Goal: Task Accomplishment & Management: Manage account settings

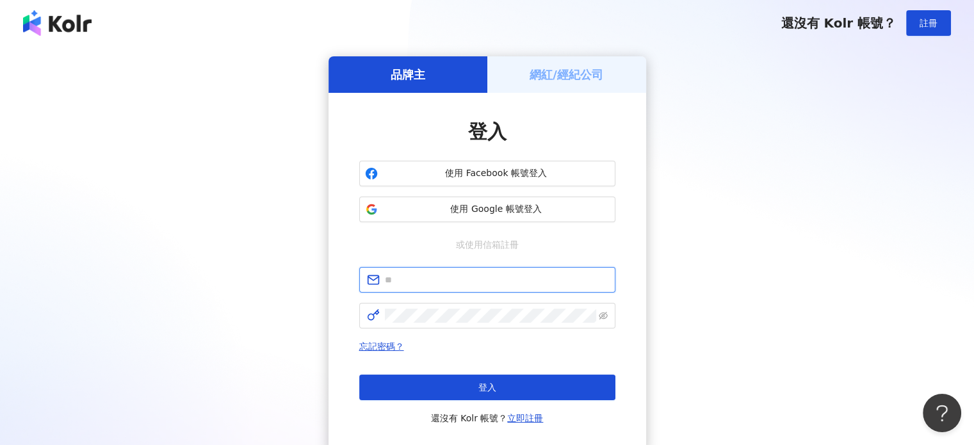
click at [441, 282] on input "text" at bounding box center [496, 280] width 223 height 14
click at [440, 283] on input "text" at bounding box center [496, 280] width 223 height 14
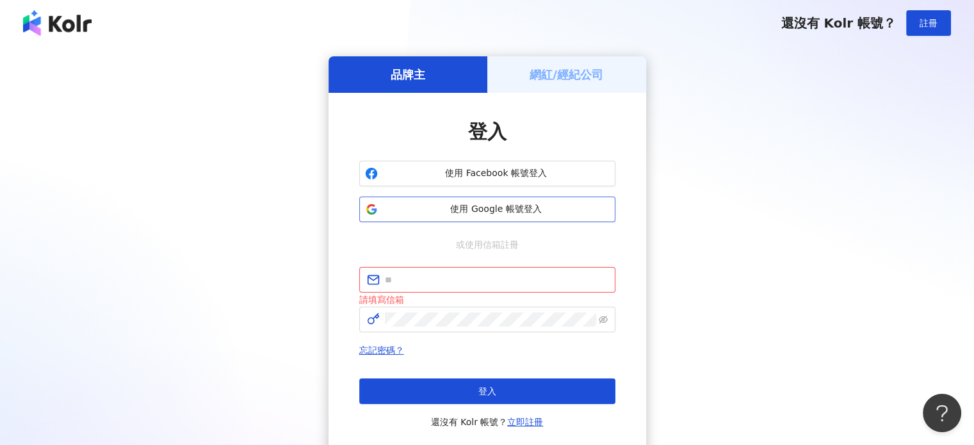
click at [502, 207] on span "使用 Google 帳號登入" at bounding box center [496, 209] width 227 height 13
click at [568, 79] on h5 "網紅/經紀公司" at bounding box center [566, 75] width 74 height 16
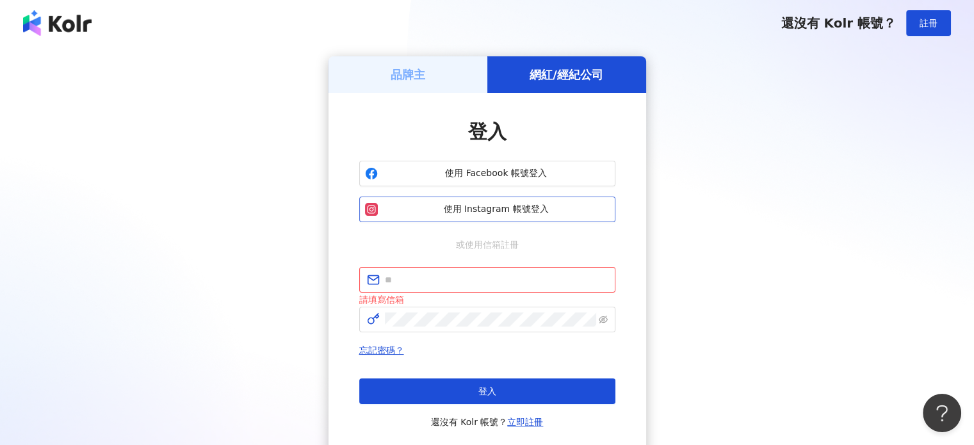
click at [485, 207] on span "使用 Instagram 帳號登入" at bounding box center [496, 209] width 227 height 13
click at [566, 172] on span "使用 Facebook 帳號登入" at bounding box center [496, 173] width 227 height 13
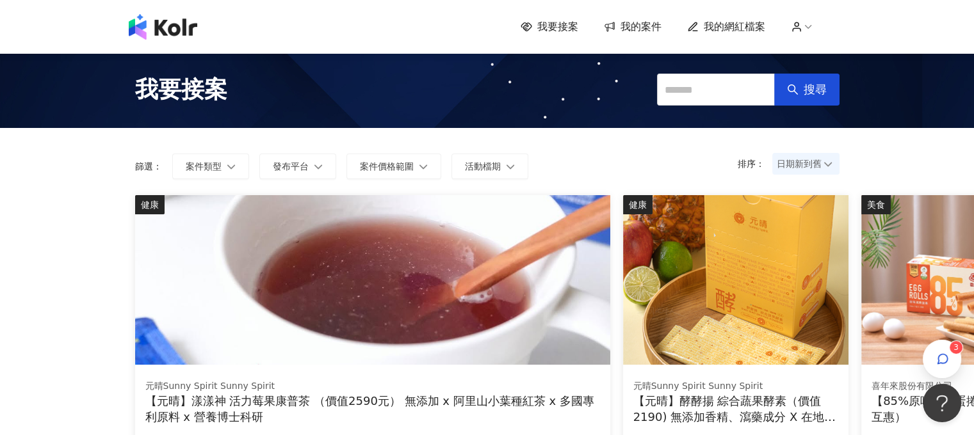
drag, startPoint x: 634, startPoint y: 25, endPoint x: 627, endPoint y: 25, distance: 7.0
click at [633, 25] on span "我的案件" at bounding box center [640, 27] width 41 height 14
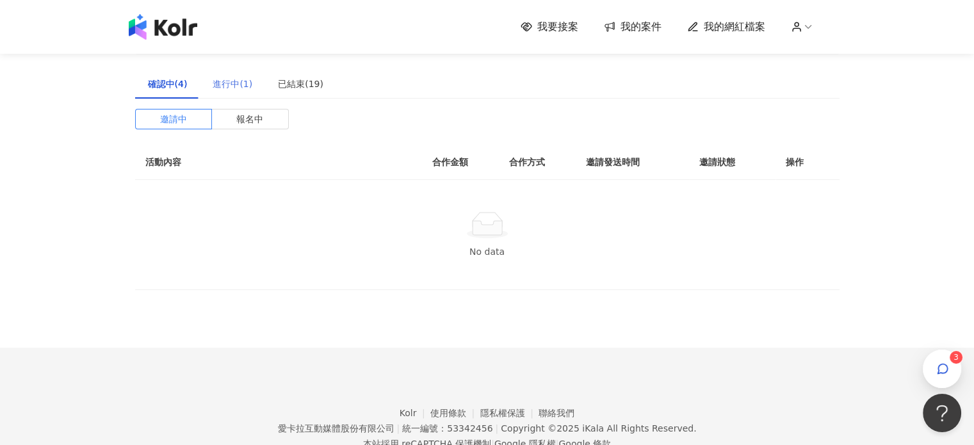
click at [210, 88] on div "進行中(1)" at bounding box center [232, 83] width 65 height 29
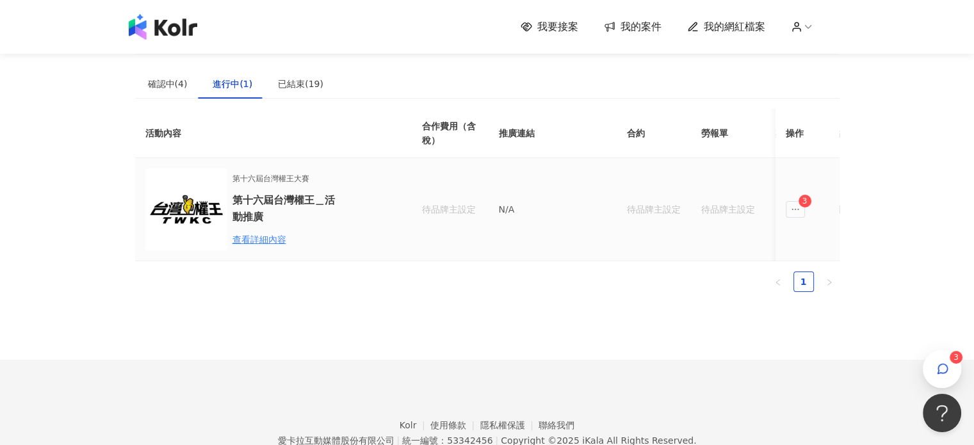
click at [257, 230] on div "第十六屆台灣權王大賽 第十六屆台灣權王＿活動推廣 查看詳細內容" at bounding box center [288, 210] width 112 height 74
click at [267, 240] on div "查看詳細內容" at bounding box center [288, 239] width 112 height 14
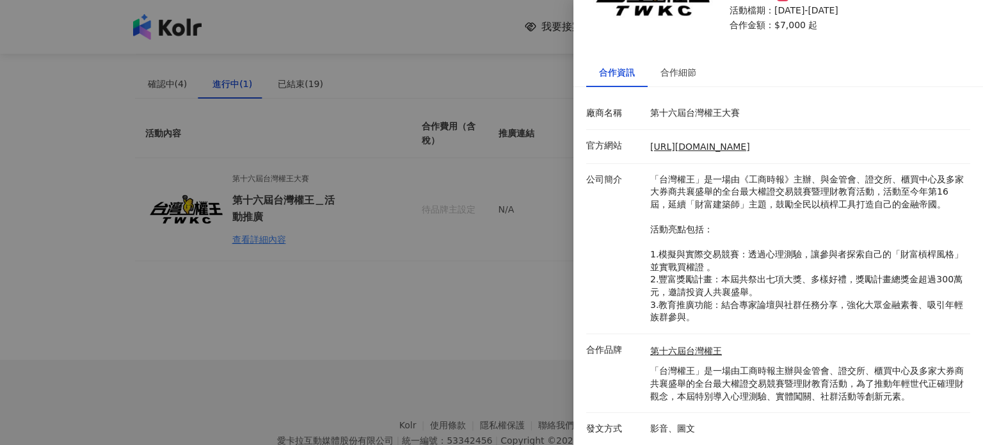
scroll to position [97, 0]
click at [492, 150] on div at bounding box center [491, 222] width 983 height 445
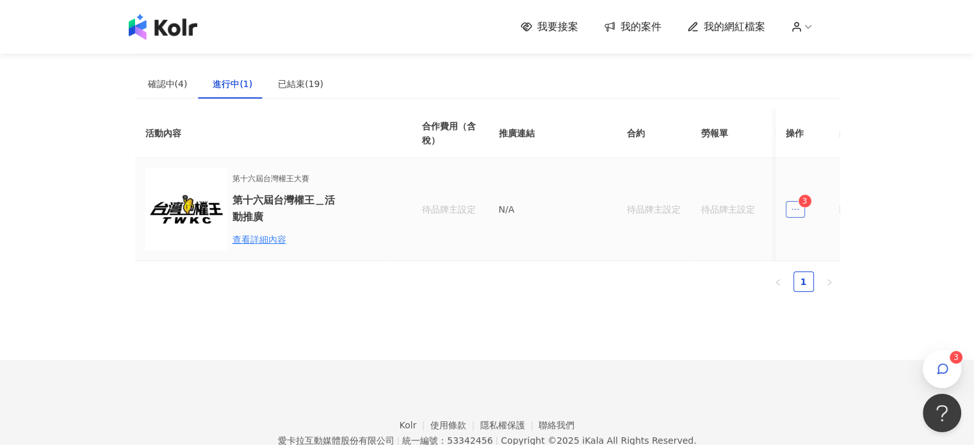
click at [801, 207] on span "ellipsis" at bounding box center [794, 209] width 19 height 17
click at [817, 274] on li "傳訊 3" at bounding box center [819, 267] width 64 height 26
click at [947, 364] on icon "button" at bounding box center [942, 368] width 13 height 13
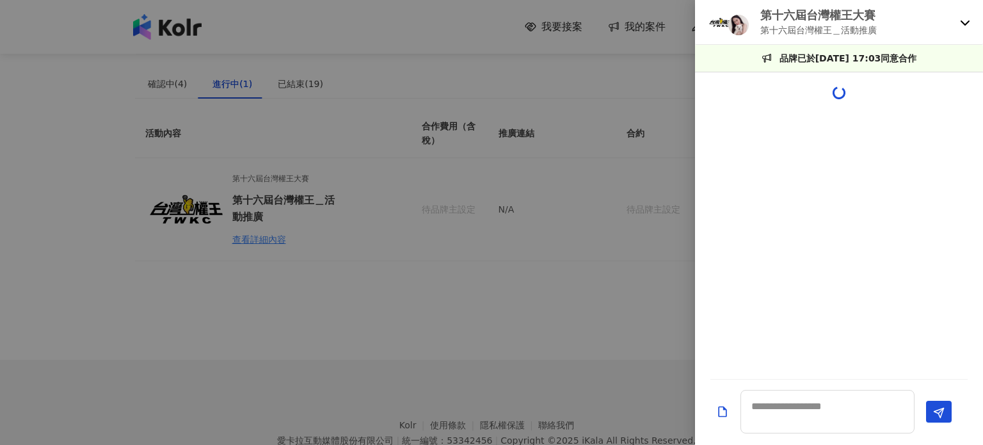
scroll to position [75, 0]
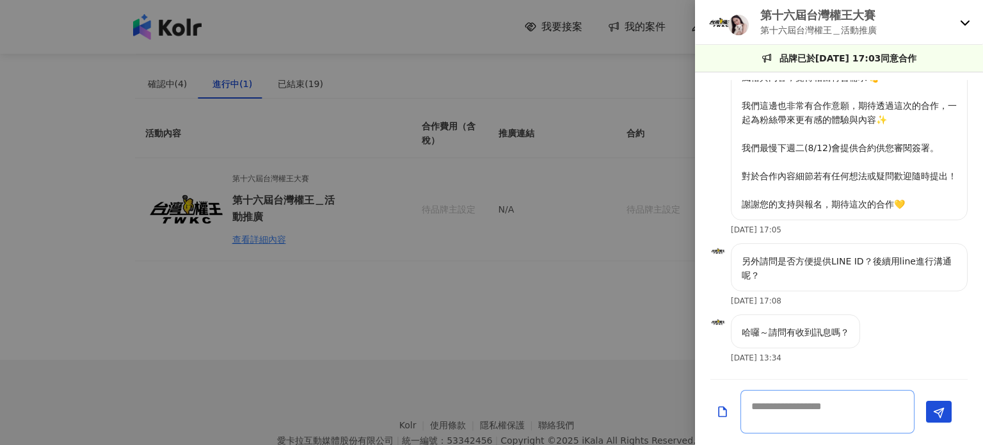
click at [813, 413] on textarea at bounding box center [828, 412] width 174 height 44
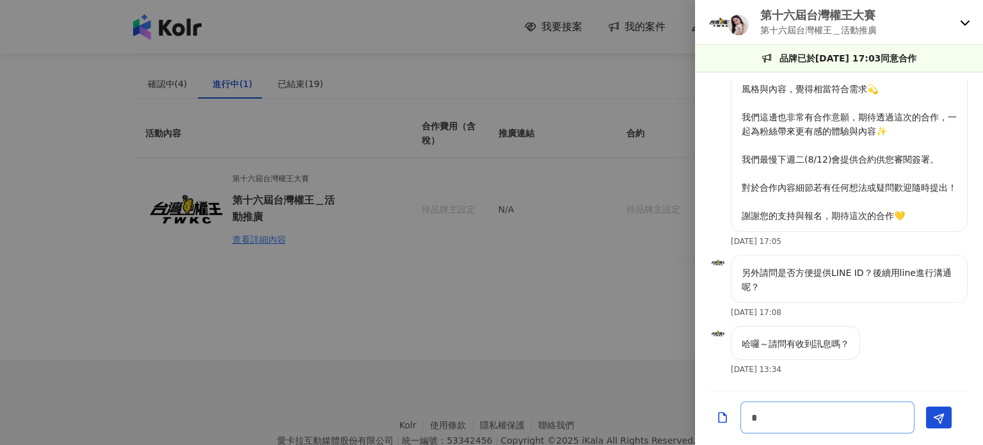
scroll to position [64, 0]
type textarea "****"
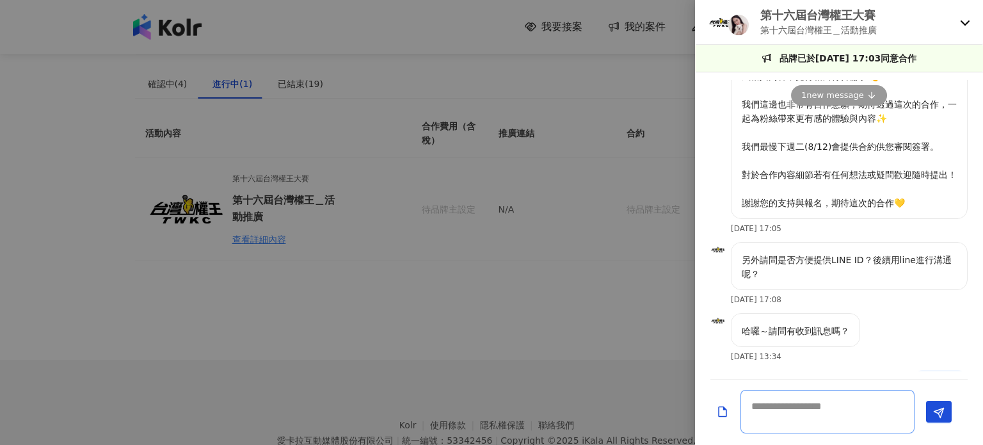
scroll to position [75, 0]
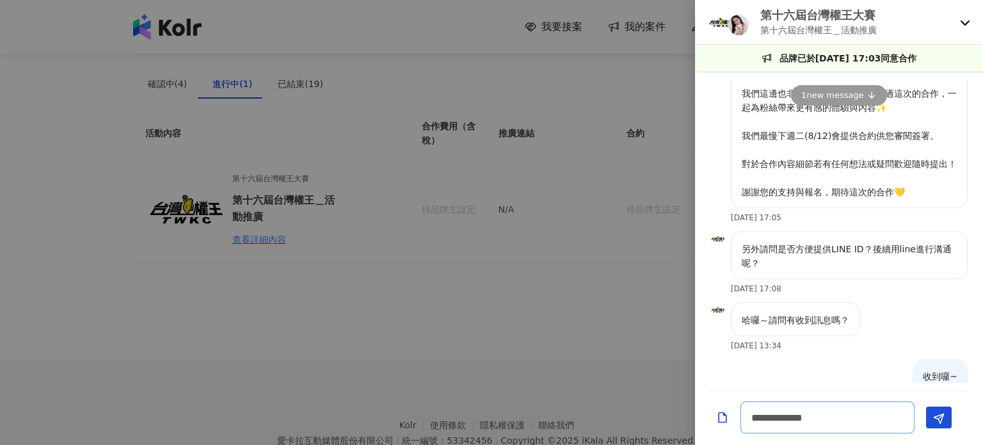
type textarea "**********"
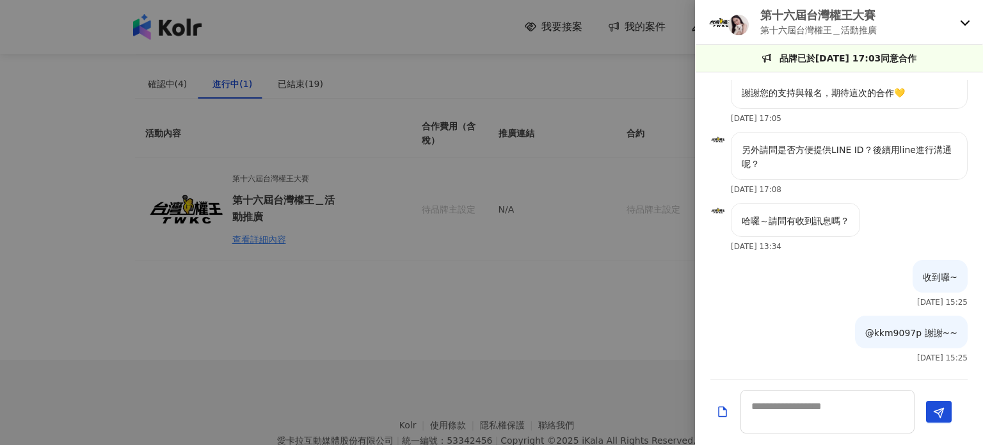
click at [443, 307] on div at bounding box center [491, 222] width 983 height 445
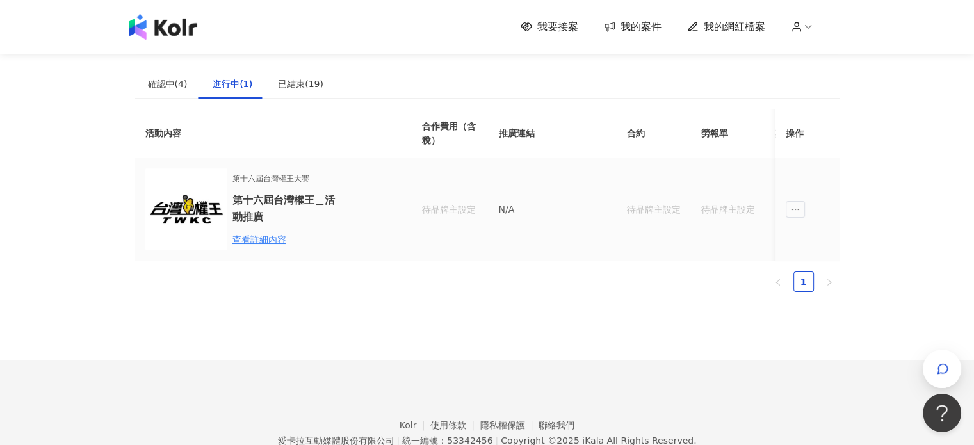
click at [381, 198] on td "第十六屆台灣權王大賽 第十六屆台灣權王＿活動推廣 查看詳細內容" at bounding box center [263, 209] width 256 height 103
click at [269, 238] on div "查看詳細內容" at bounding box center [288, 239] width 112 height 14
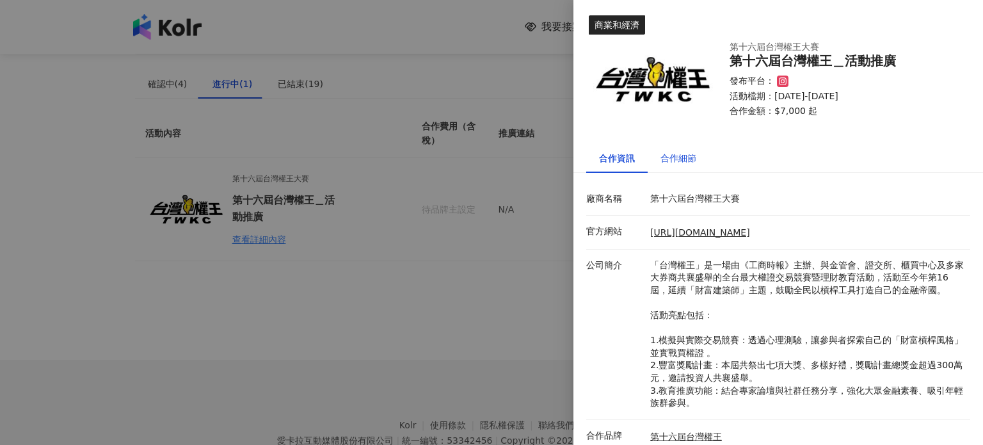
click at [662, 159] on div "合作細節" at bounding box center [679, 158] width 36 height 14
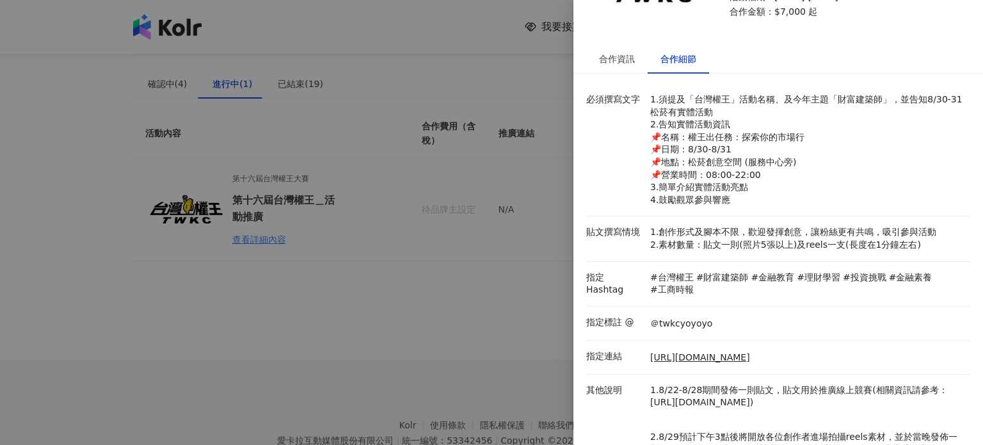
scroll to position [0, 0]
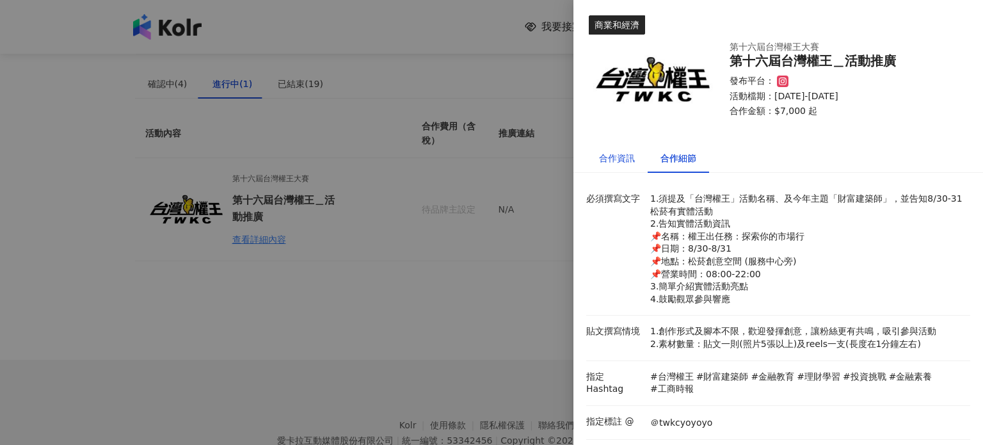
click at [629, 154] on div "合作資訊" at bounding box center [617, 158] width 36 height 14
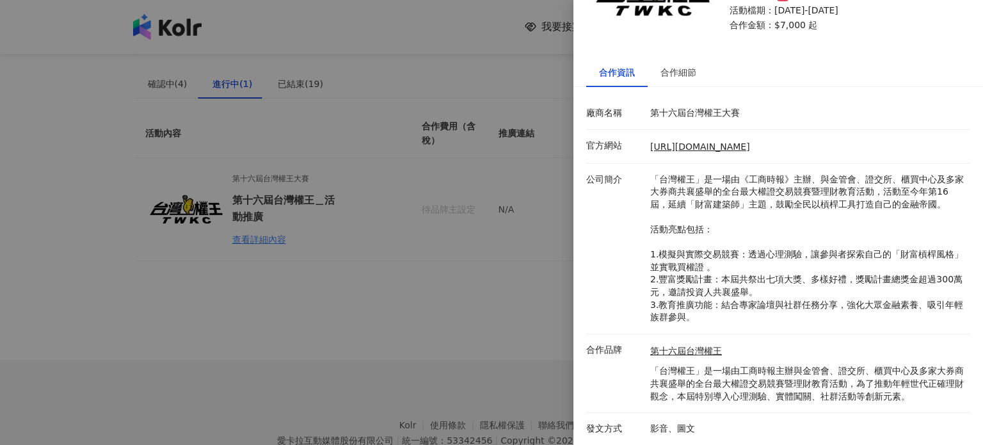
scroll to position [97, 0]
click at [431, 317] on div at bounding box center [491, 222] width 983 height 445
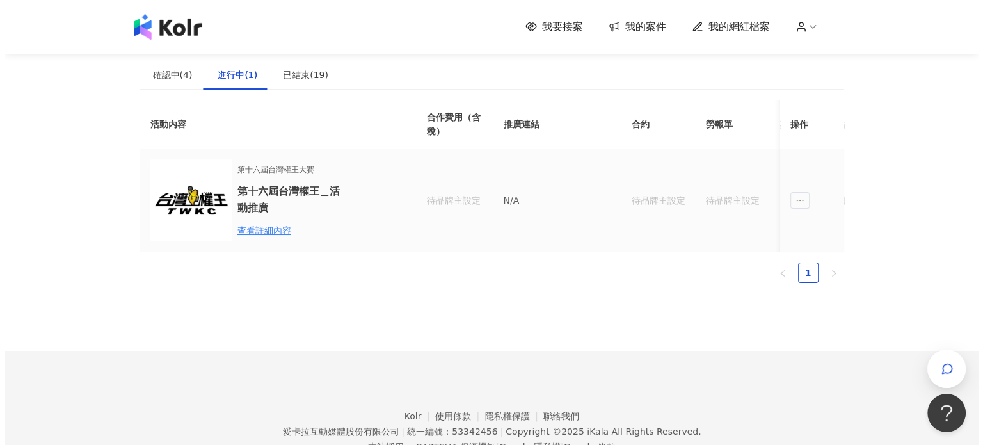
scroll to position [0, 0]
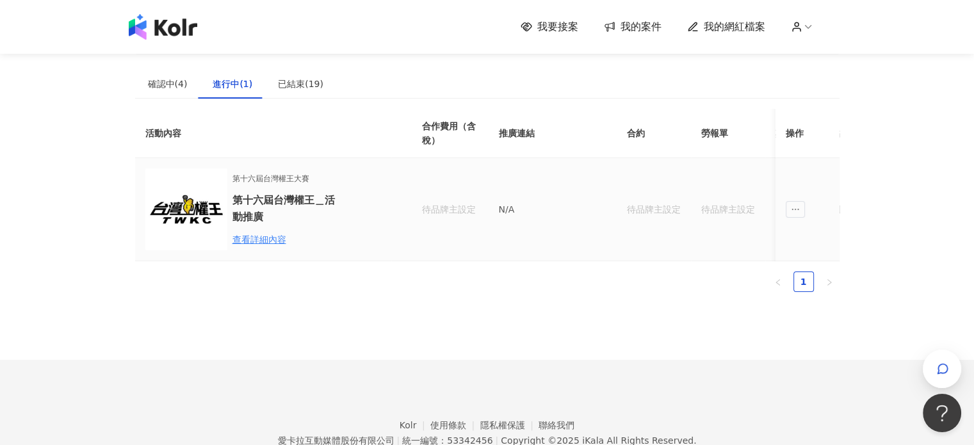
click at [604, 206] on p "N/A" at bounding box center [553, 209] width 108 height 14
click at [700, 207] on td "待品牌主設定" at bounding box center [728, 209] width 74 height 103
click at [270, 241] on div "查看詳細內容" at bounding box center [288, 239] width 112 height 14
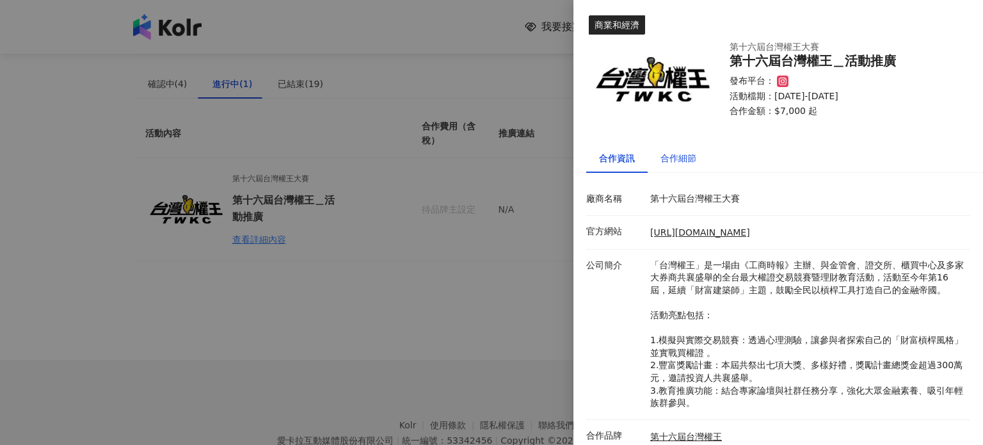
click at [680, 151] on div "合作細節" at bounding box center [679, 158] width 36 height 14
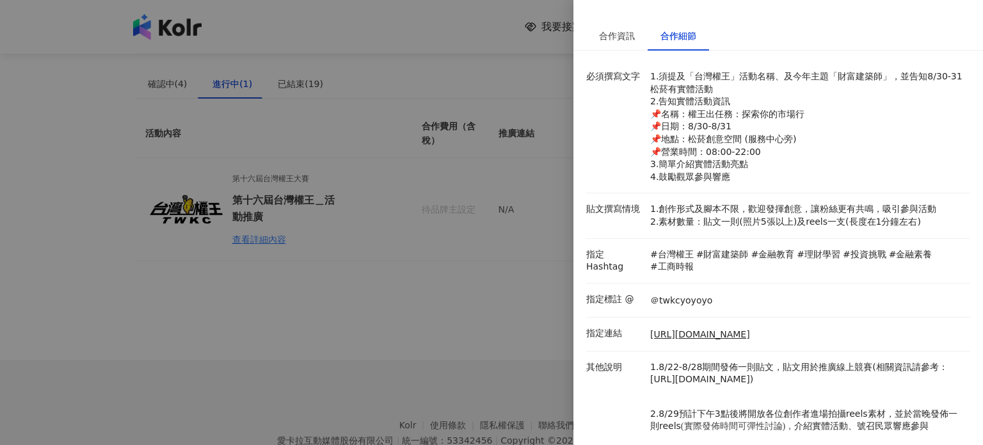
scroll to position [140, 0]
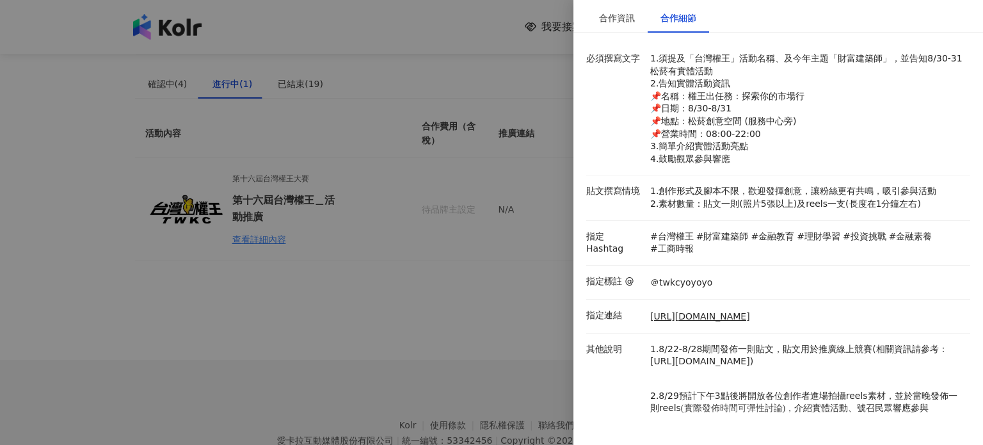
click at [364, 146] on div at bounding box center [491, 222] width 983 height 445
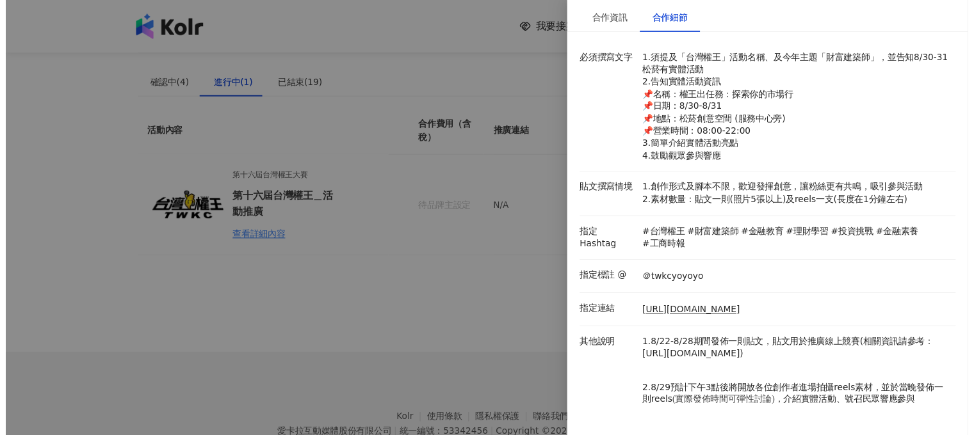
scroll to position [0, 0]
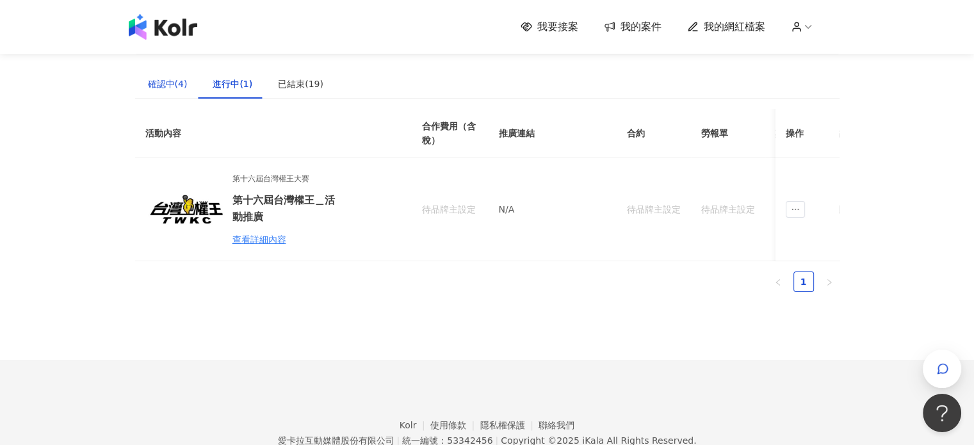
click at [166, 81] on div "確認中(4)" at bounding box center [168, 84] width 40 height 14
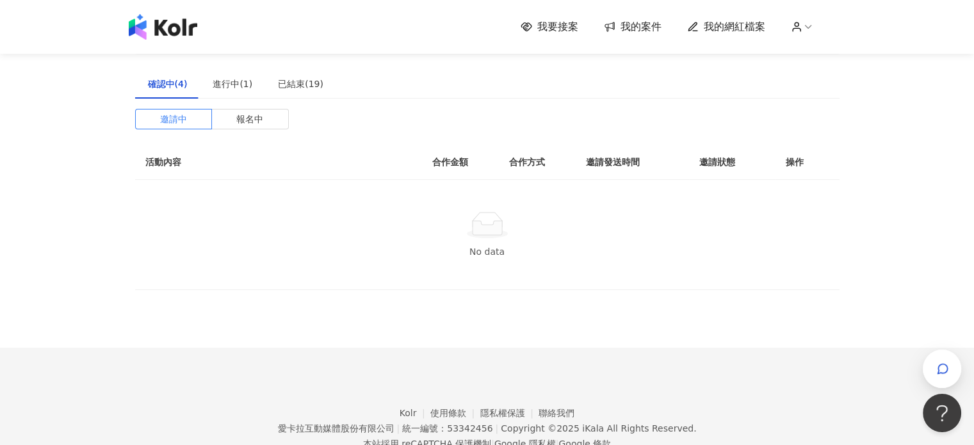
click at [567, 29] on span "我要接案" at bounding box center [557, 27] width 41 height 14
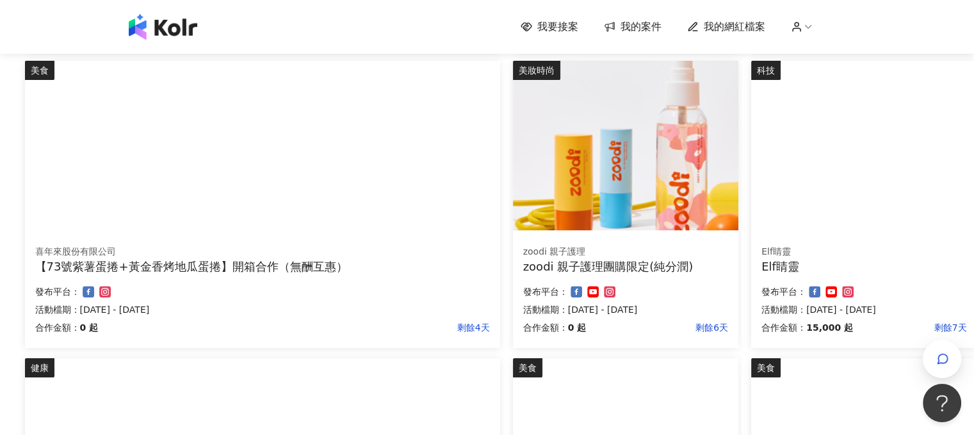
scroll to position [448, 110]
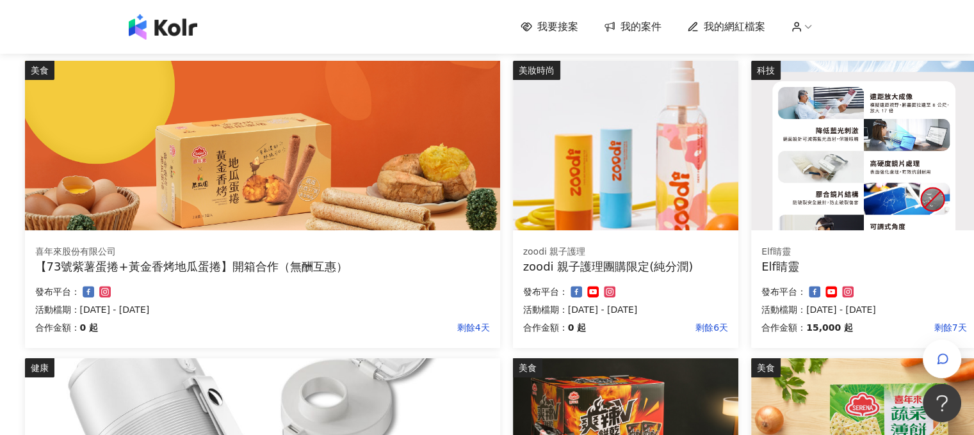
click at [804, 168] on img at bounding box center [863, 146] width 225 height 170
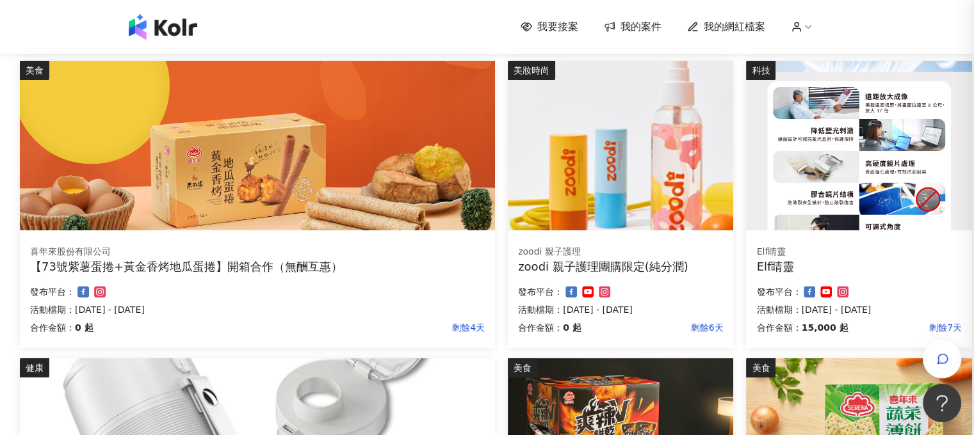
scroll to position [448, 100]
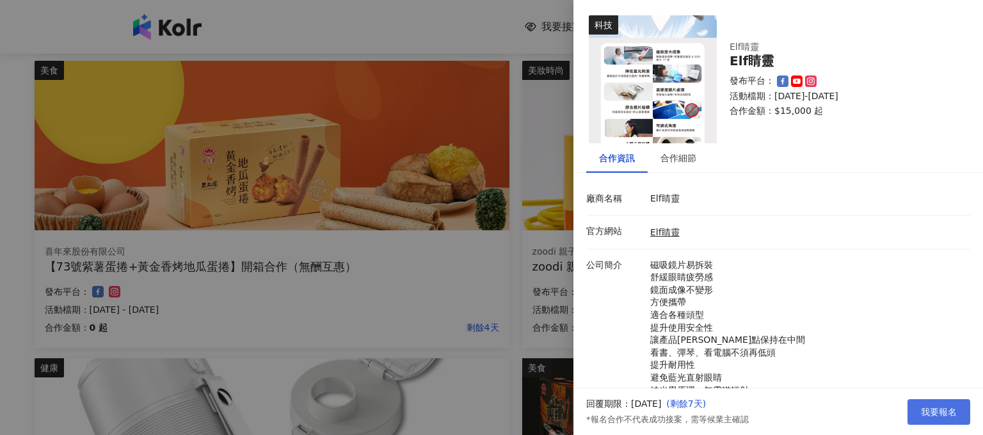
click at [938, 412] on span "我要報名" at bounding box center [939, 412] width 36 height 10
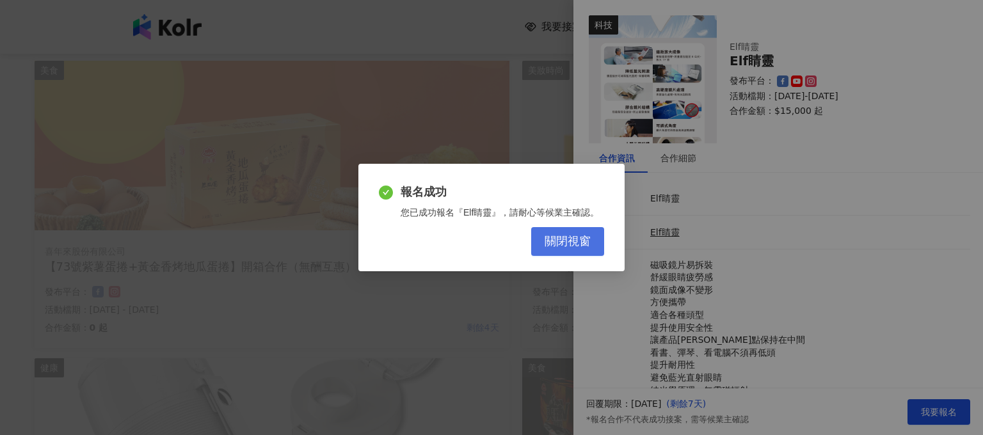
click at [543, 240] on button "關閉視窗" at bounding box center [567, 241] width 73 height 29
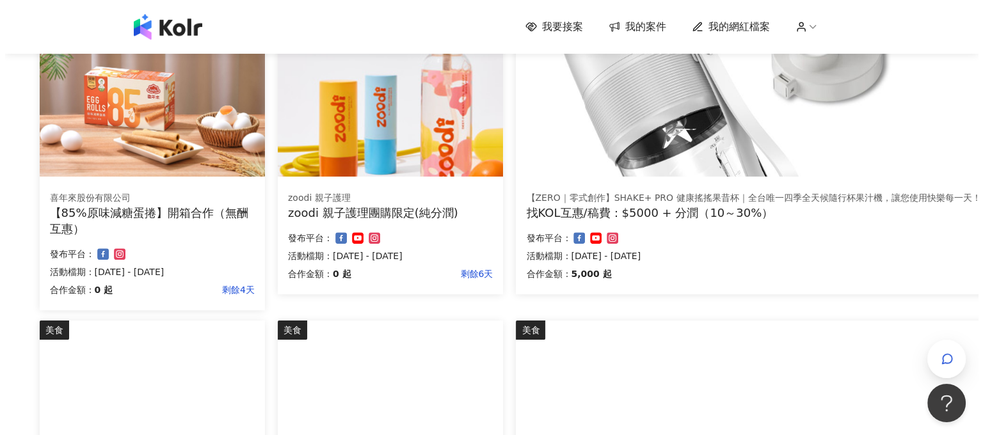
scroll to position [512, 100]
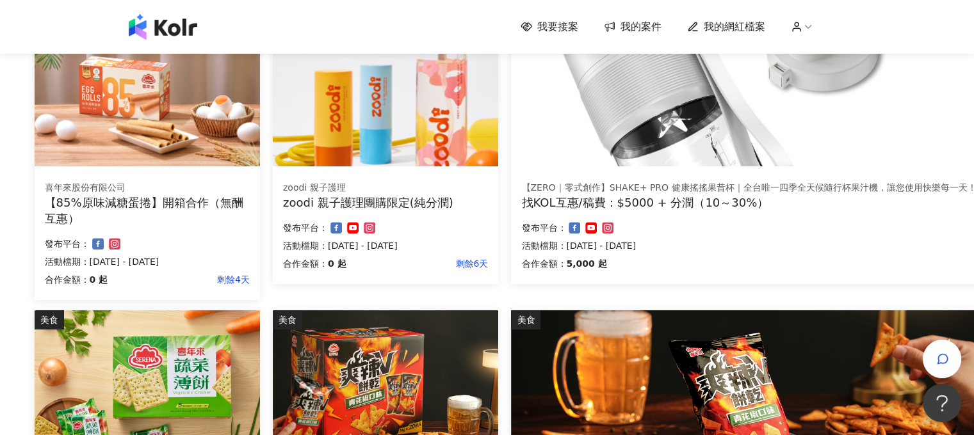
click at [721, 122] on img at bounding box center [748, 82] width 475 height 170
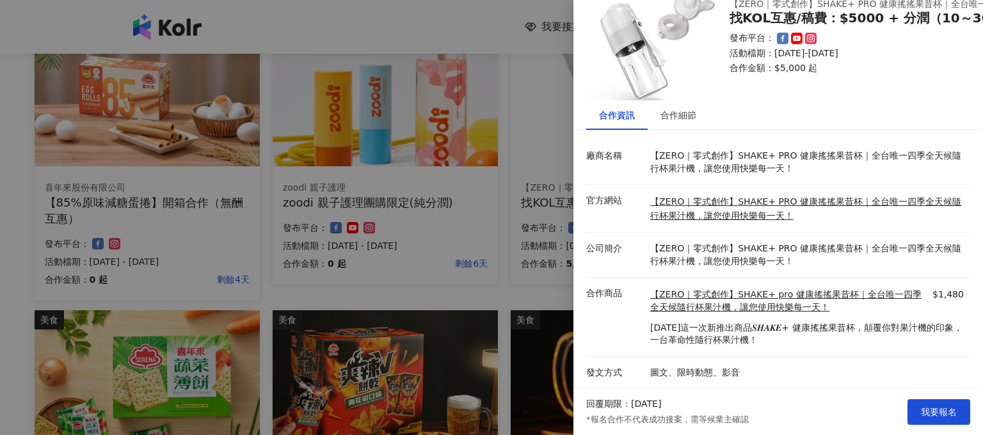
scroll to position [52, 0]
click at [928, 417] on span "我要報名" at bounding box center [939, 412] width 36 height 10
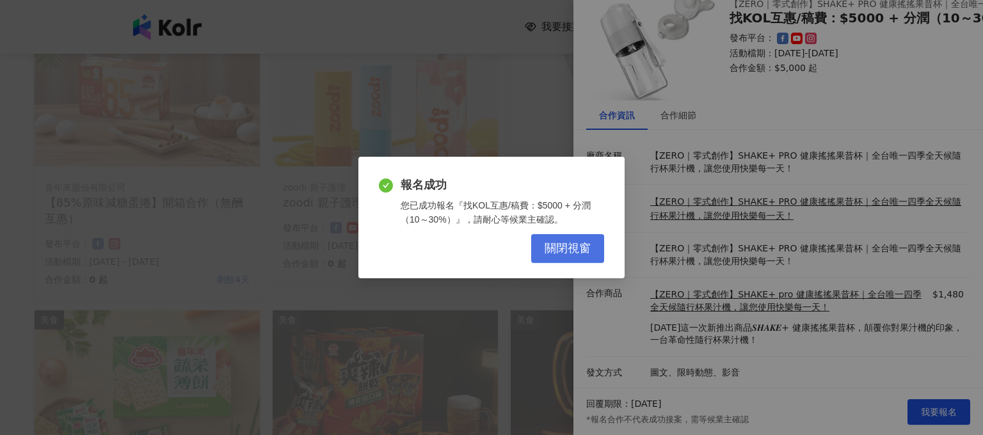
click at [540, 245] on button "關閉視窗" at bounding box center [567, 248] width 73 height 29
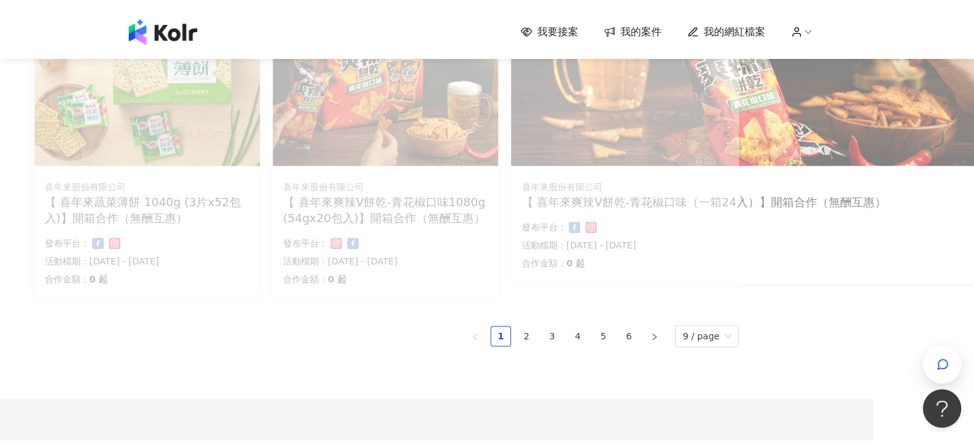
scroll to position [832, 0]
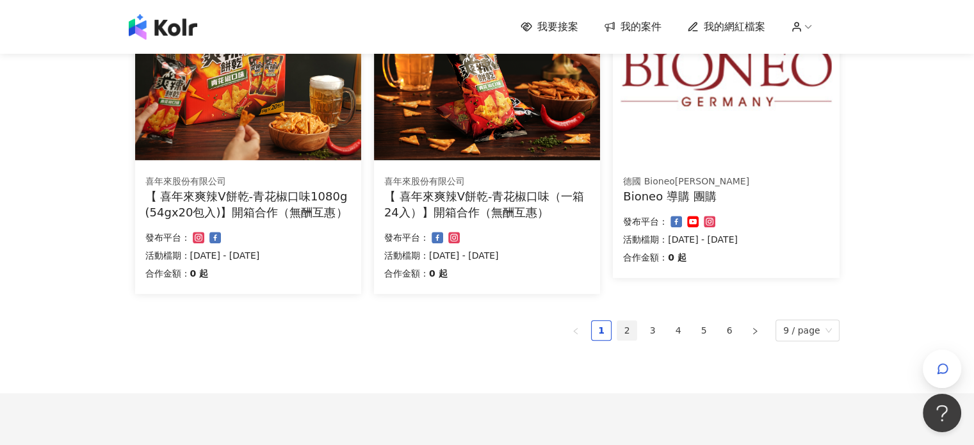
click at [636, 332] on link "2" at bounding box center [626, 330] width 19 height 19
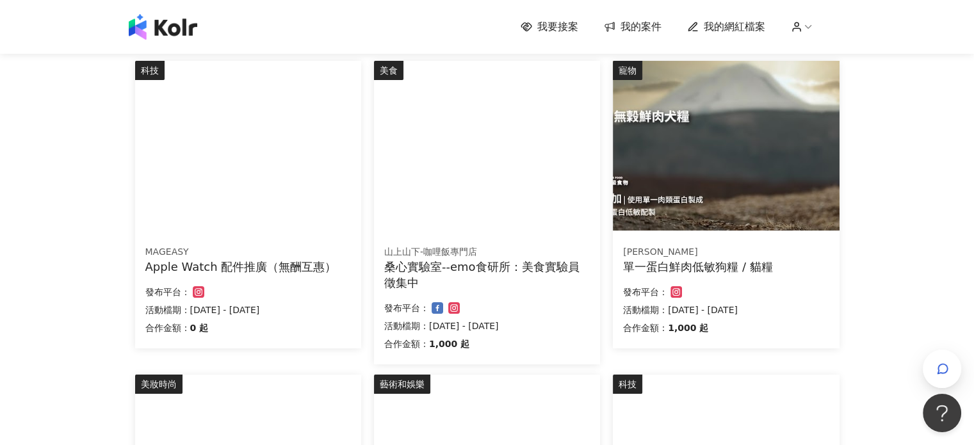
scroll to position [0, 0]
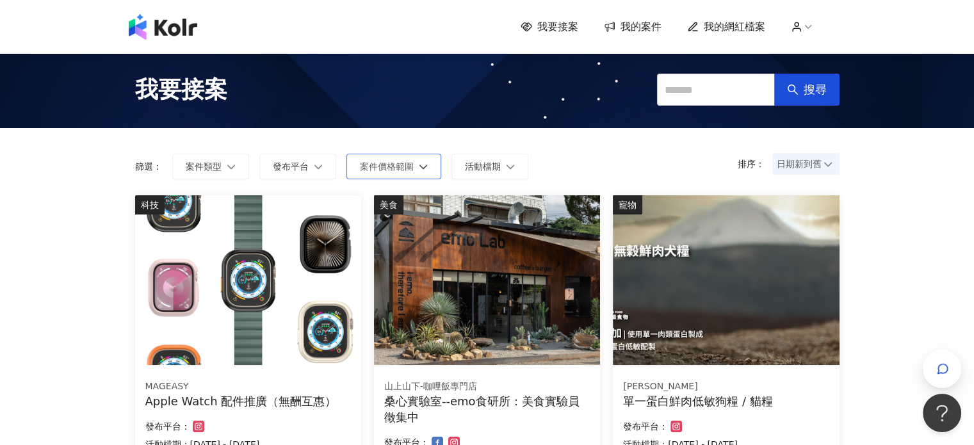
click at [369, 171] on span "案件價格範圍" at bounding box center [387, 166] width 54 height 10
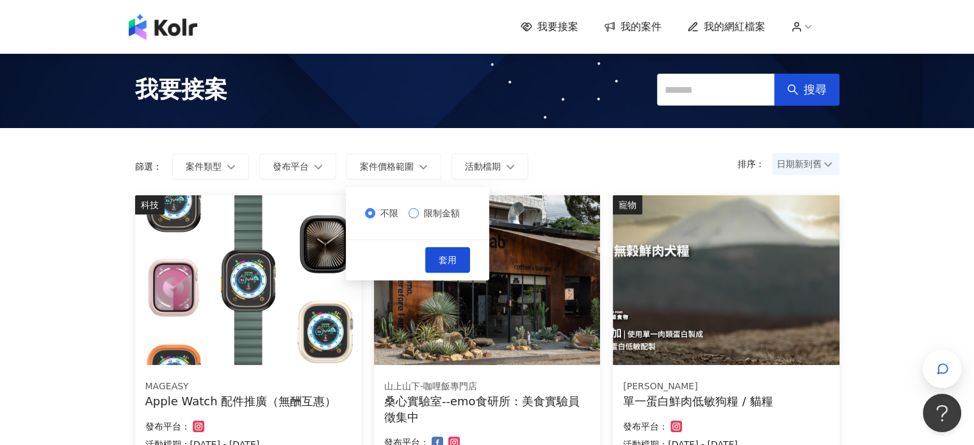
click at [427, 214] on span "限制金額" at bounding box center [442, 213] width 46 height 14
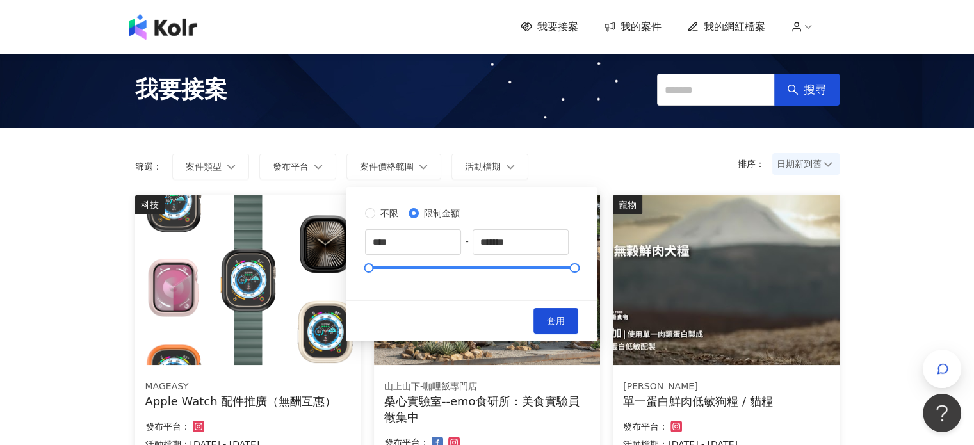
click at [578, 323] on button "套用" at bounding box center [555, 321] width 45 height 26
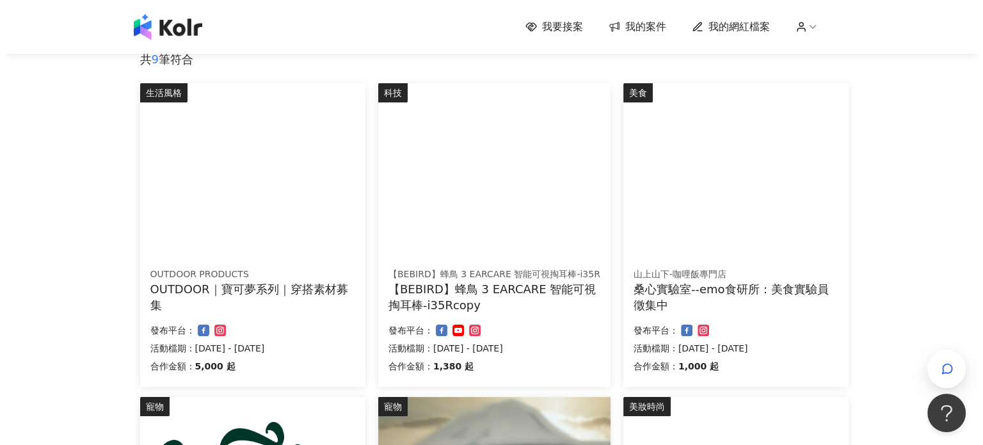
scroll to position [192, 0]
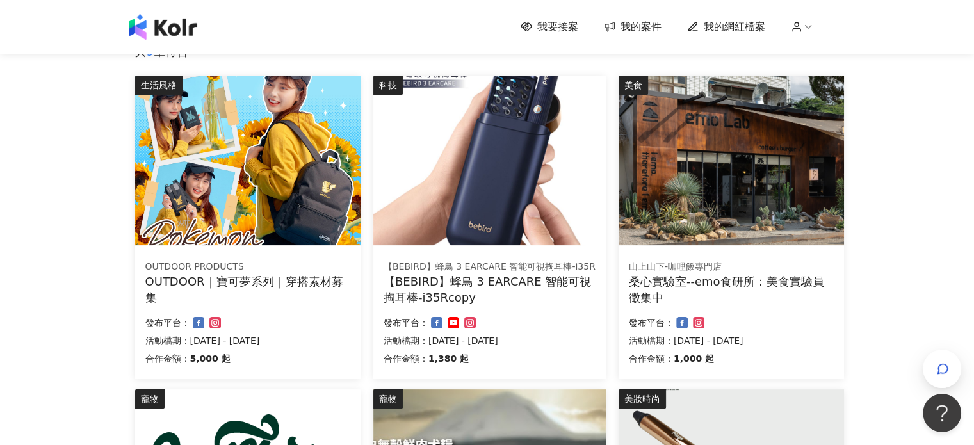
click at [270, 211] on img at bounding box center [247, 161] width 225 height 170
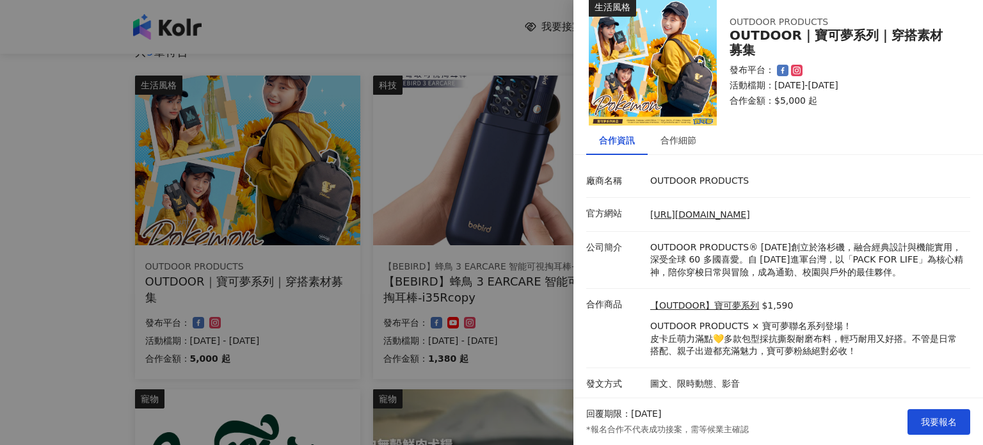
scroll to position [18, 0]
click at [684, 146] on div "合作細節" at bounding box center [679, 140] width 36 height 14
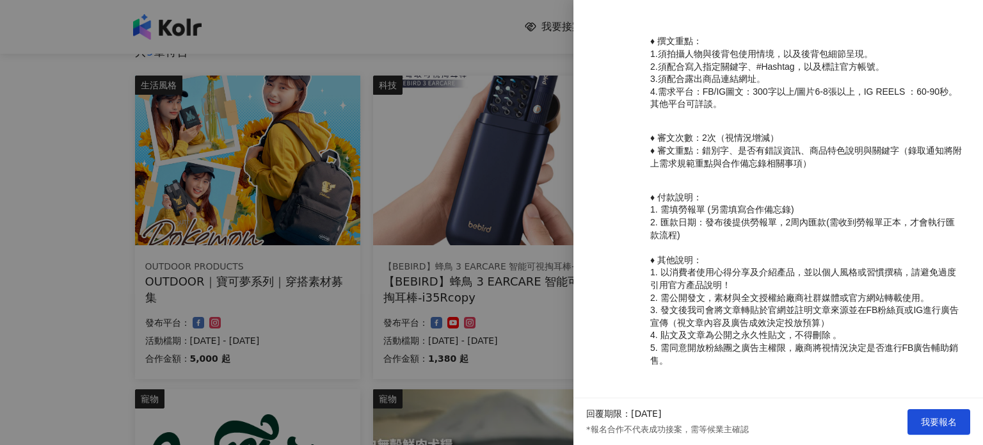
scroll to position [495, 0]
click at [939, 426] on span "我要報名" at bounding box center [939, 422] width 36 height 10
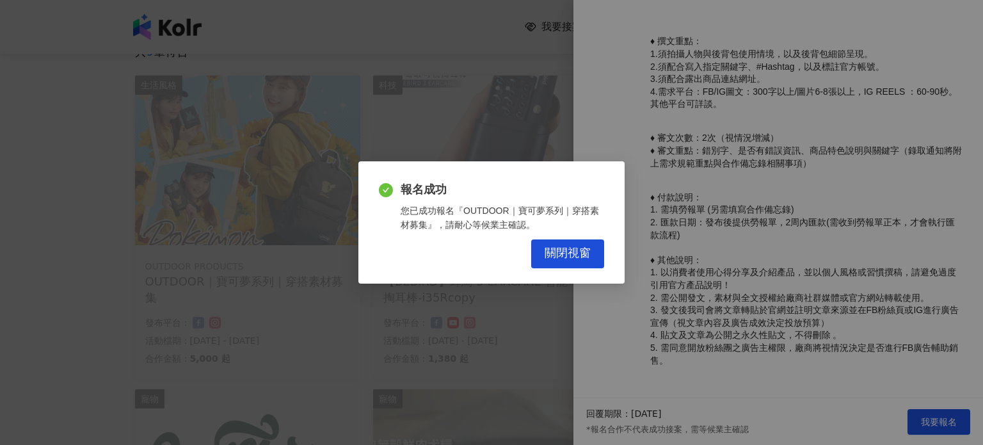
click at [563, 258] on span "關閉視窗" at bounding box center [568, 253] width 46 height 14
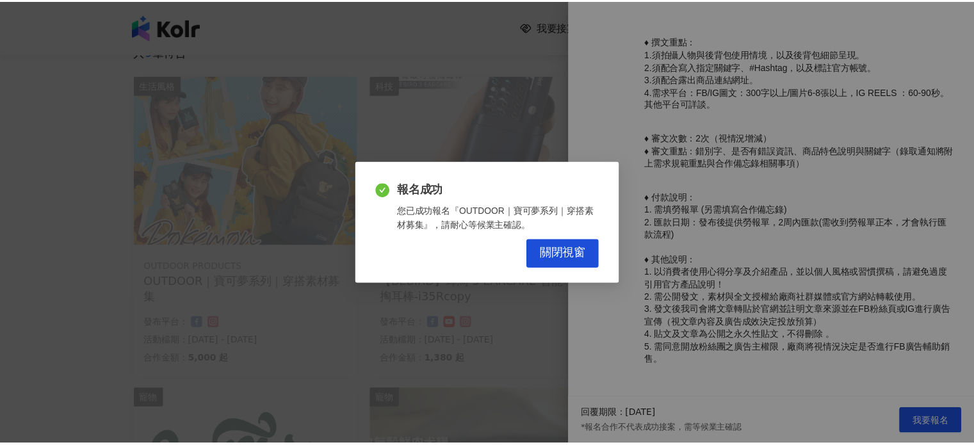
scroll to position [0, 0]
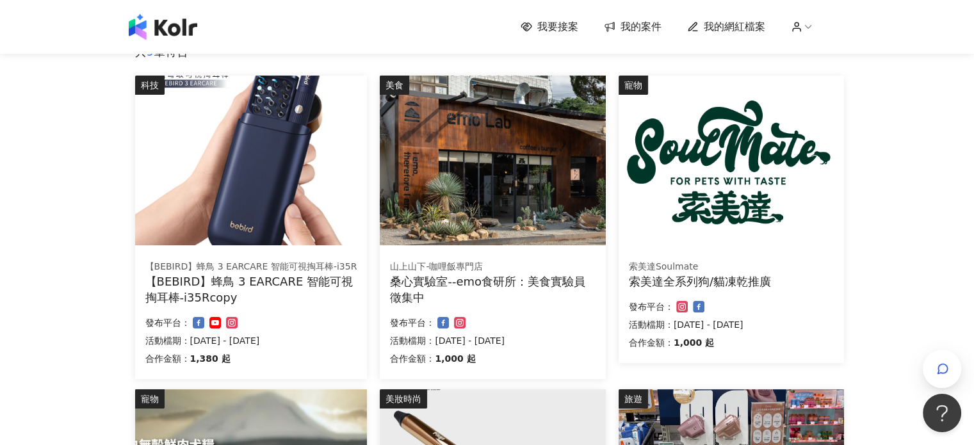
click at [493, 281] on div "桑心實驗室--emo食研所：美食實驗員徵集中" at bounding box center [492, 289] width 205 height 32
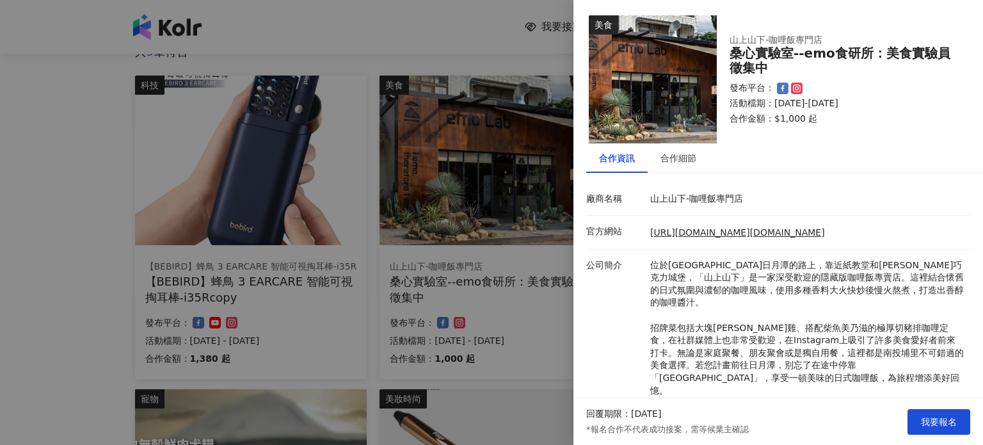
click at [420, 301] on div at bounding box center [491, 222] width 983 height 445
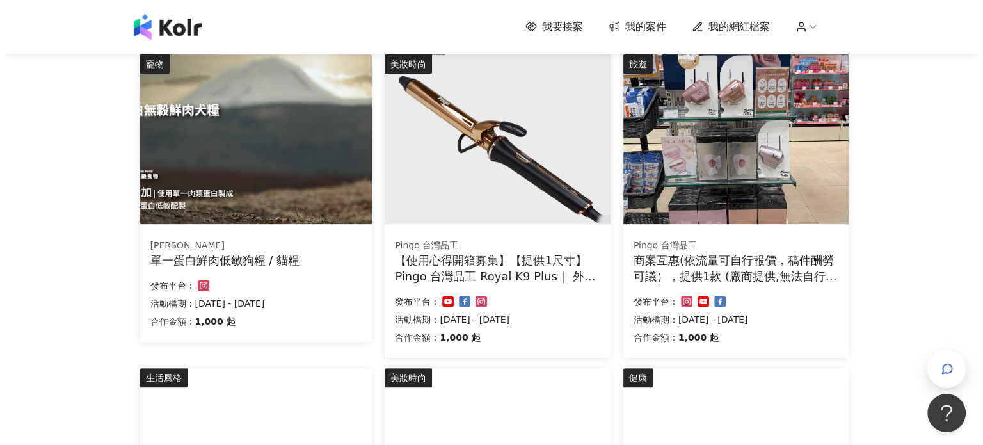
scroll to position [512, 0]
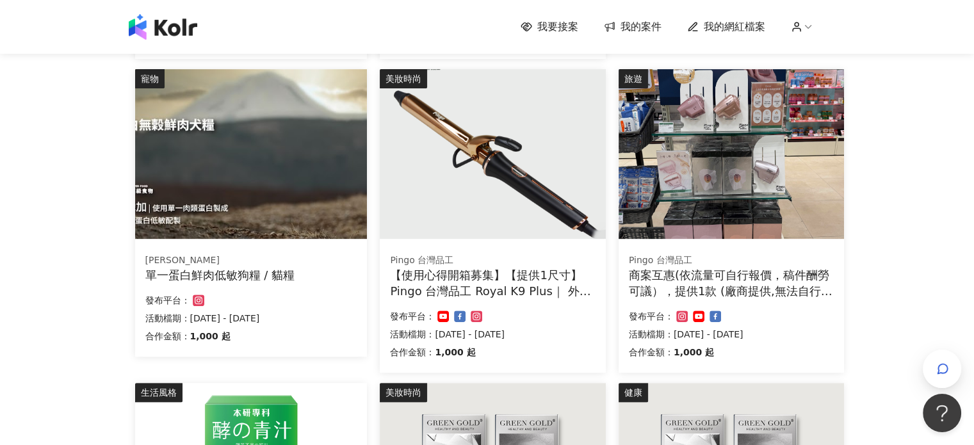
click at [725, 261] on div "Pingo 台灣品工" at bounding box center [731, 260] width 205 height 13
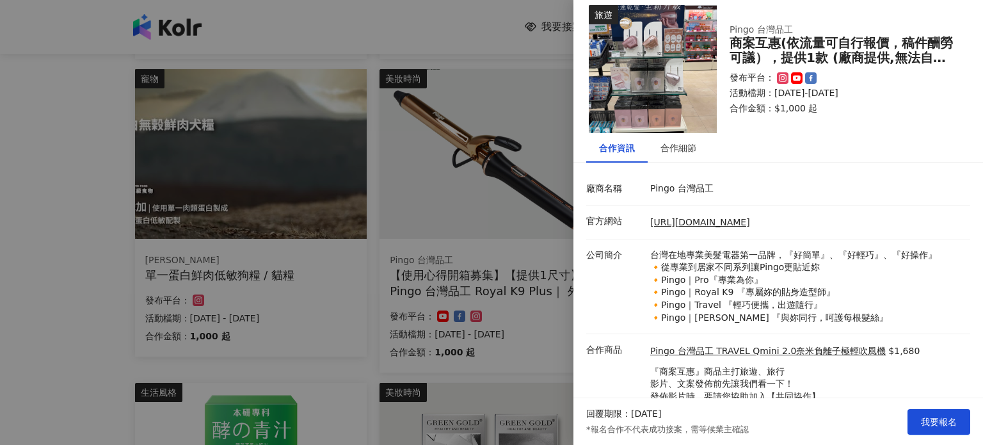
scroll to position [0, 0]
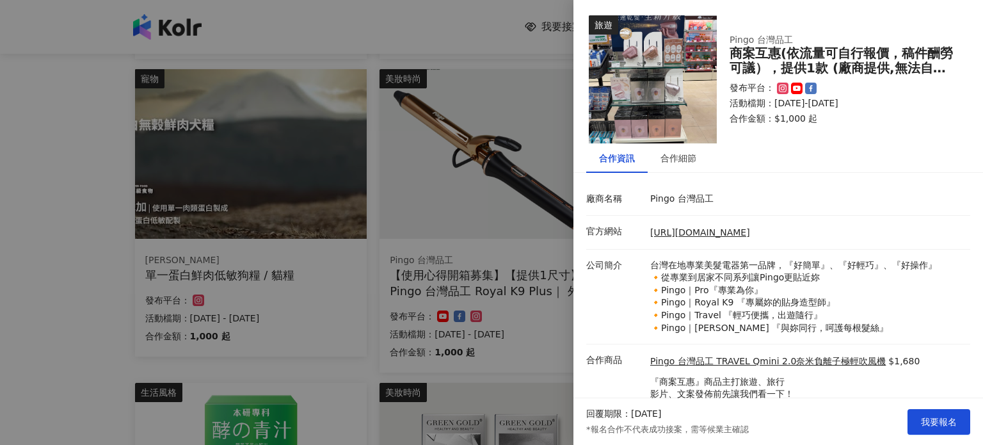
click at [630, 68] on img at bounding box center [653, 79] width 128 height 128
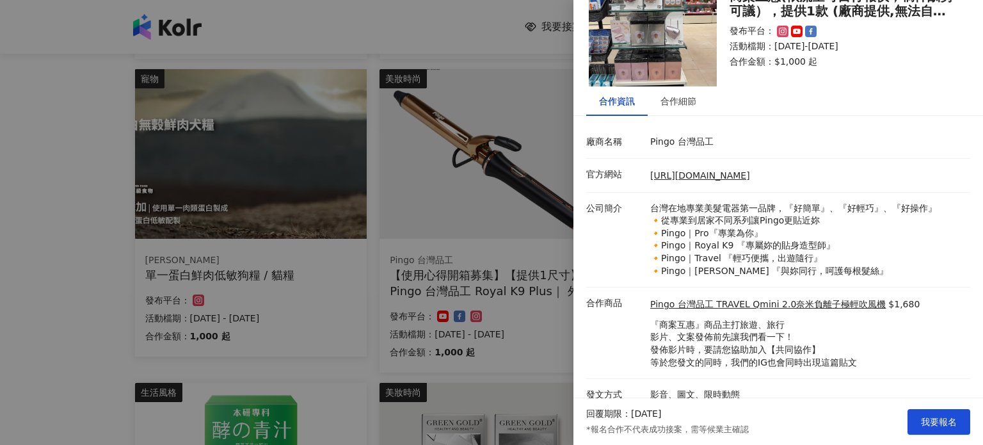
scroll to position [68, 0]
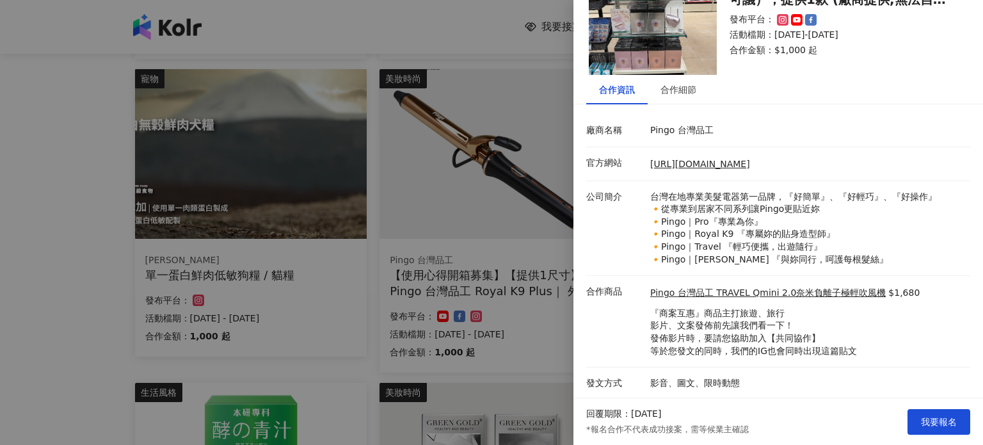
click at [36, 257] on div at bounding box center [491, 222] width 983 height 445
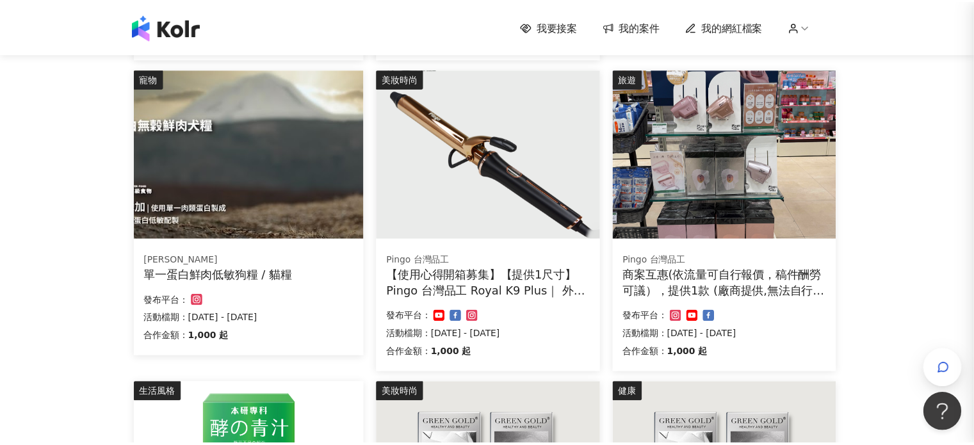
scroll to position [0, 0]
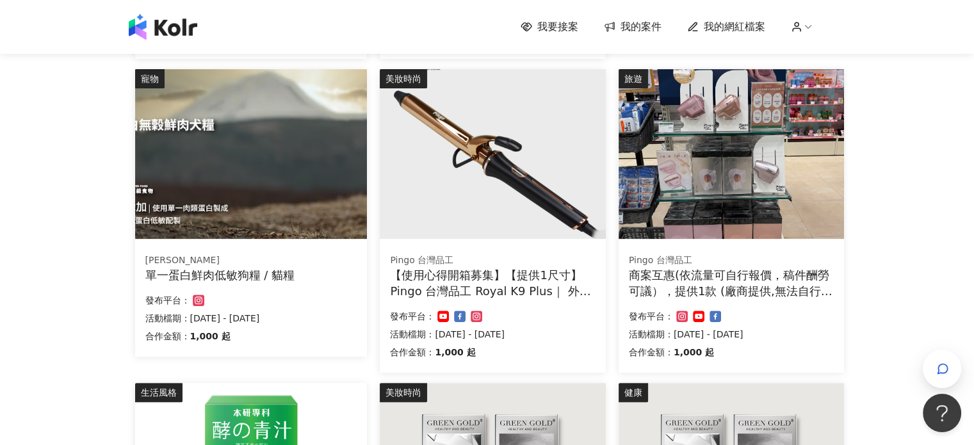
click at [775, 273] on div "商案互惠(依流量可自行報價，稿件酬勞可議），提供1款 (廠商提供,無法自行選擇顏色)" at bounding box center [731, 283] width 205 height 32
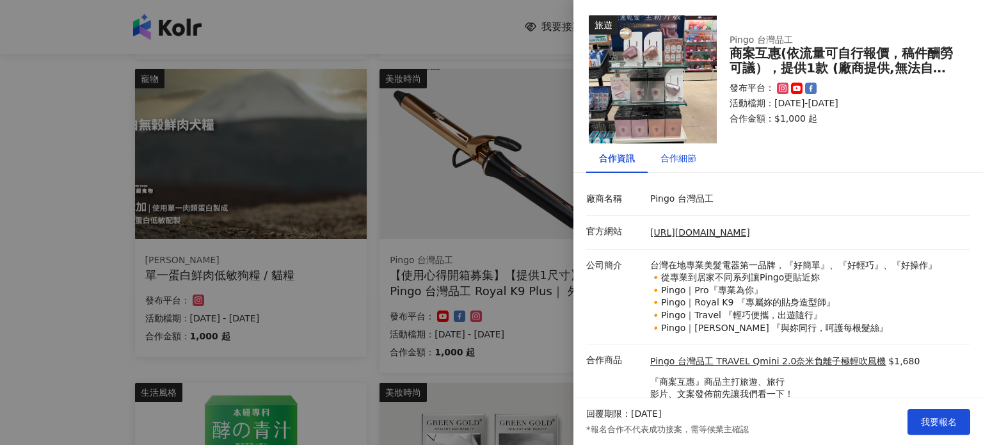
click at [678, 157] on div "合作細節" at bounding box center [679, 158] width 36 height 14
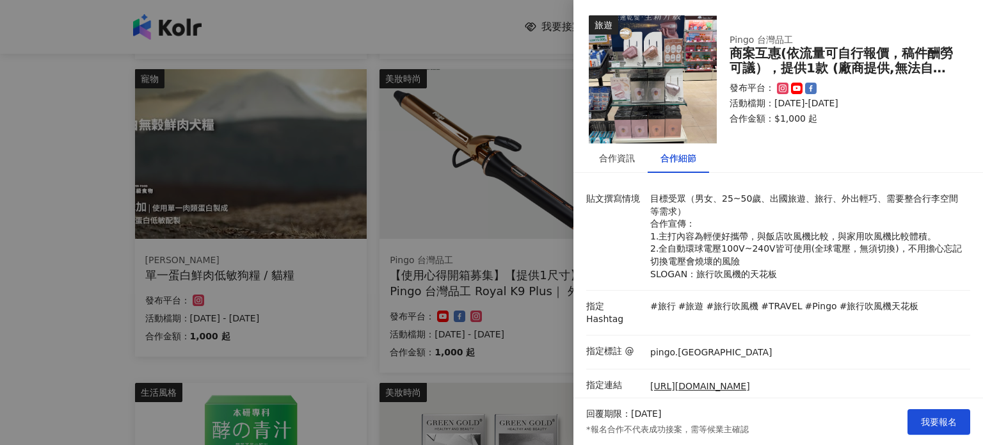
click at [61, 170] on div at bounding box center [491, 222] width 983 height 445
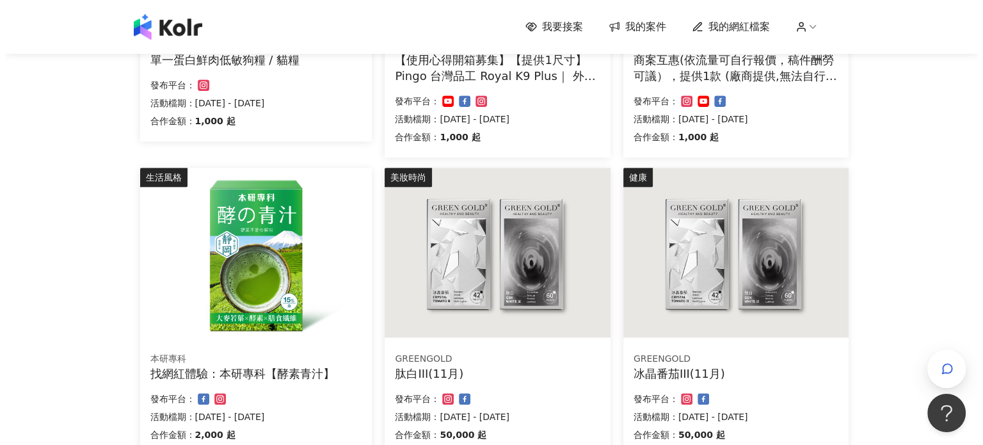
scroll to position [768, 0]
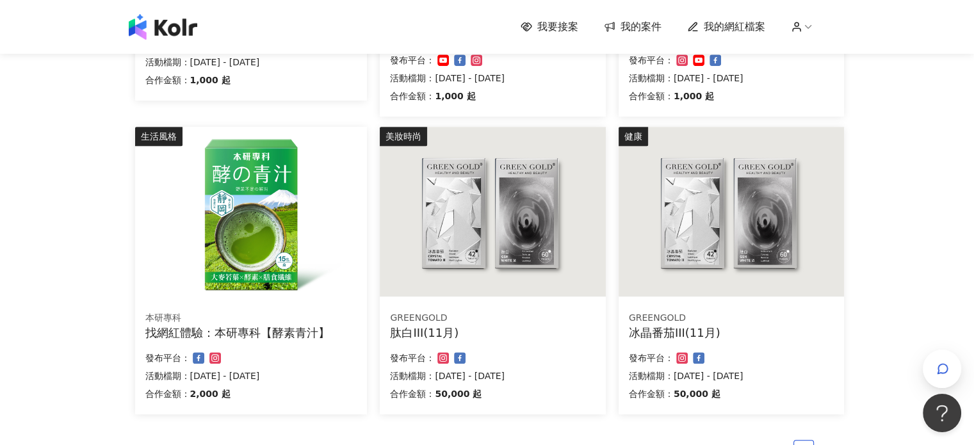
click at [520, 241] on img at bounding box center [492, 212] width 225 height 170
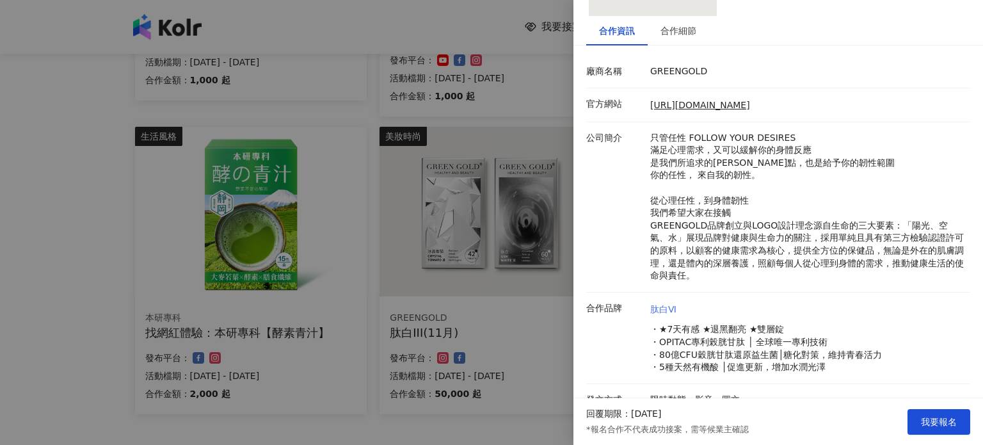
scroll to position [143, 0]
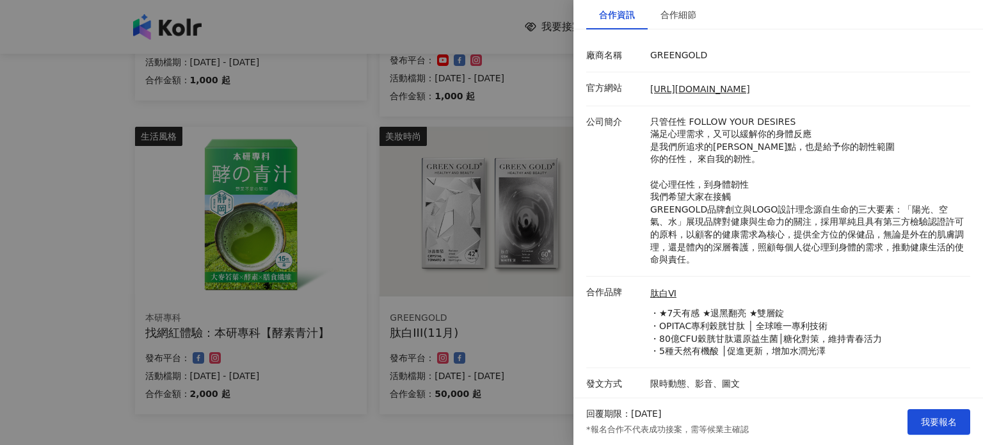
click at [447, 347] on div at bounding box center [491, 222] width 983 height 445
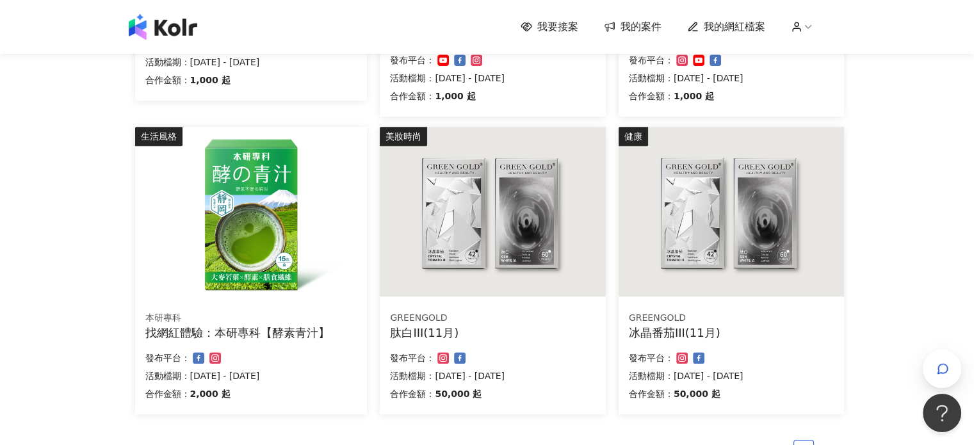
click at [750, 265] on img at bounding box center [730, 212] width 225 height 170
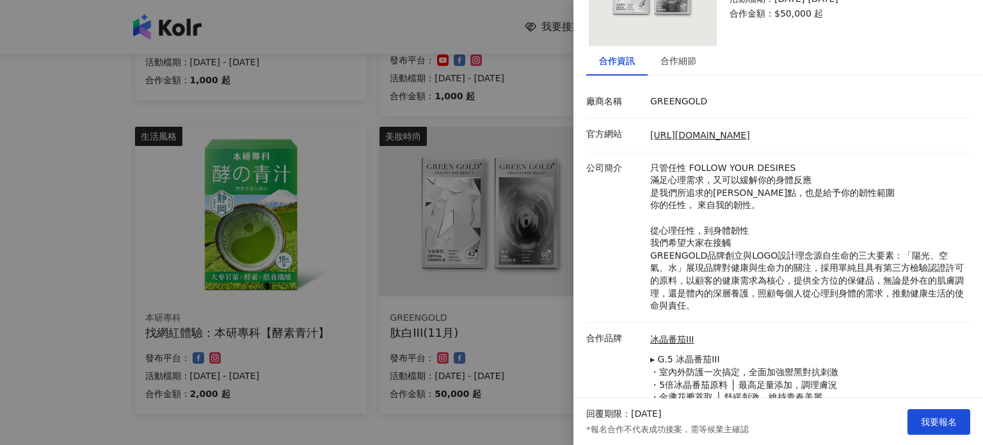
scroll to position [92, 0]
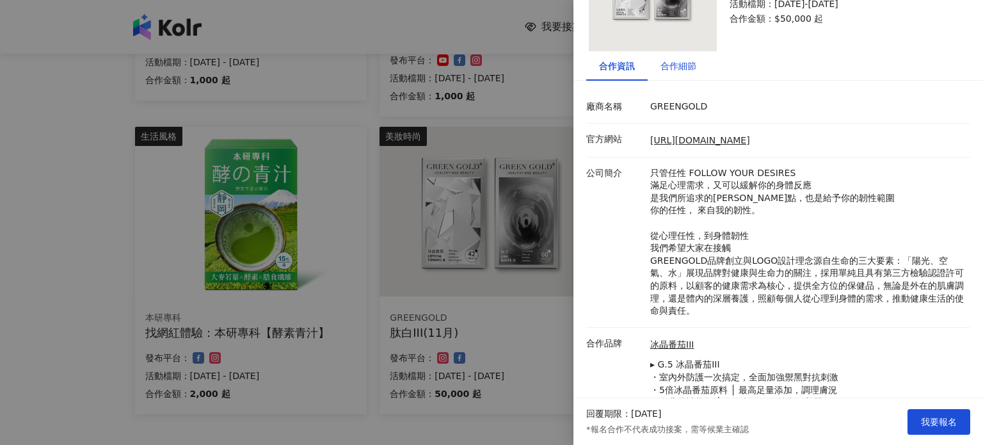
click at [679, 61] on div "合作細節" at bounding box center [679, 66] width 36 height 14
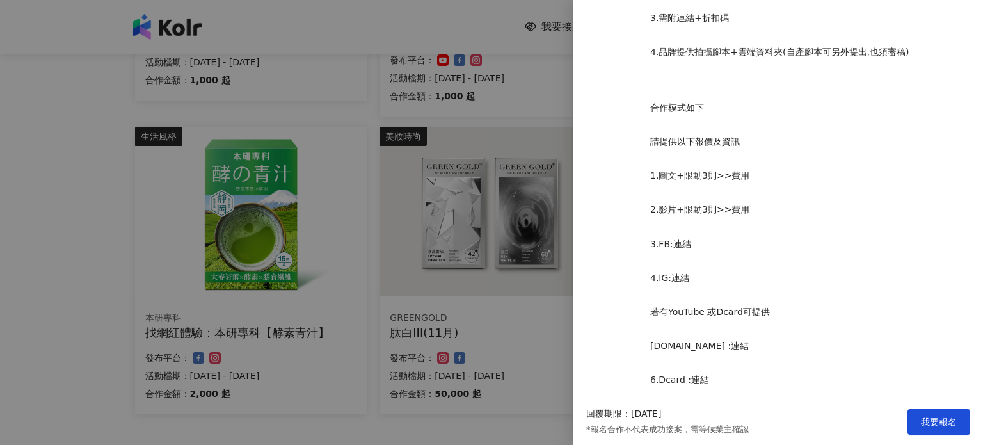
scroll to position [415, 0]
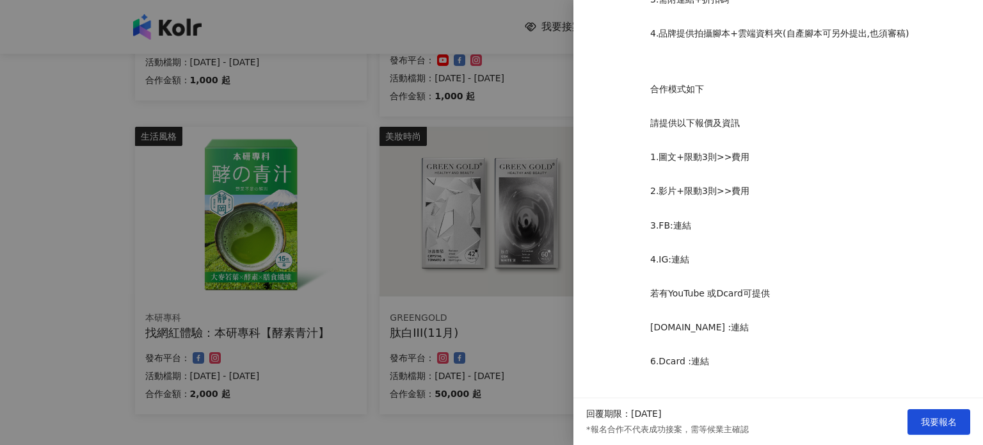
click at [15, 214] on div at bounding box center [491, 222] width 983 height 445
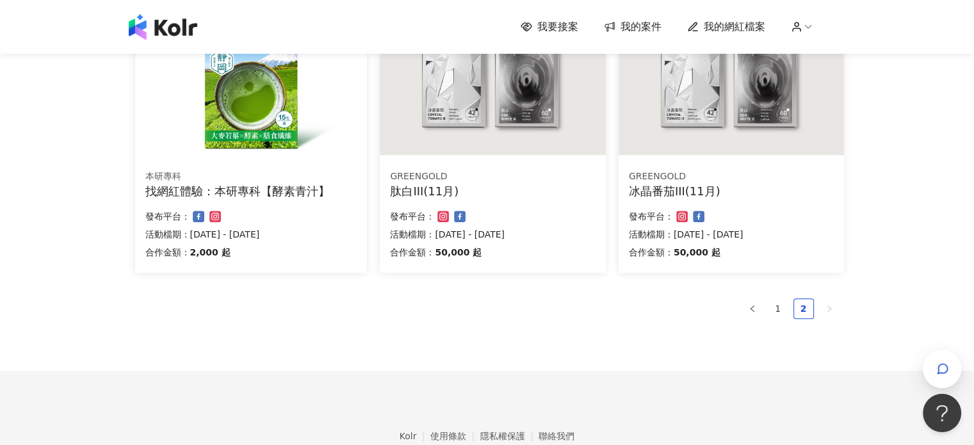
scroll to position [960, 0]
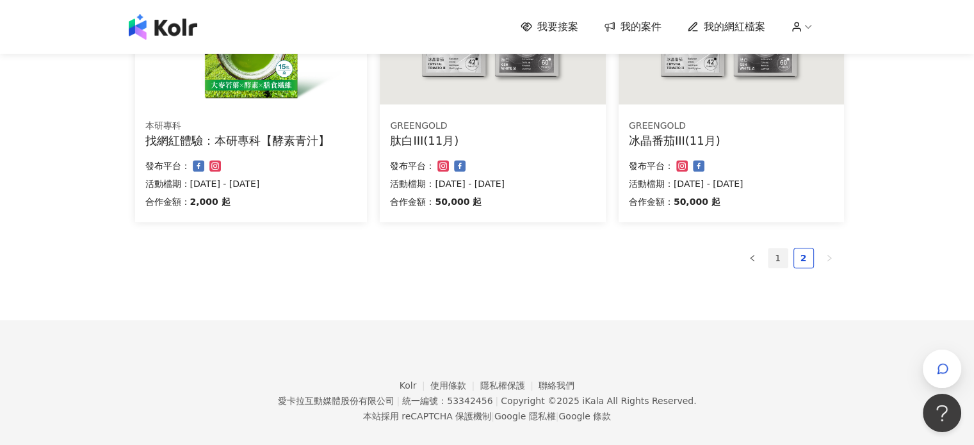
click at [778, 255] on link "1" at bounding box center [777, 257] width 19 height 19
click at [800, 258] on link "2" at bounding box center [803, 257] width 19 height 19
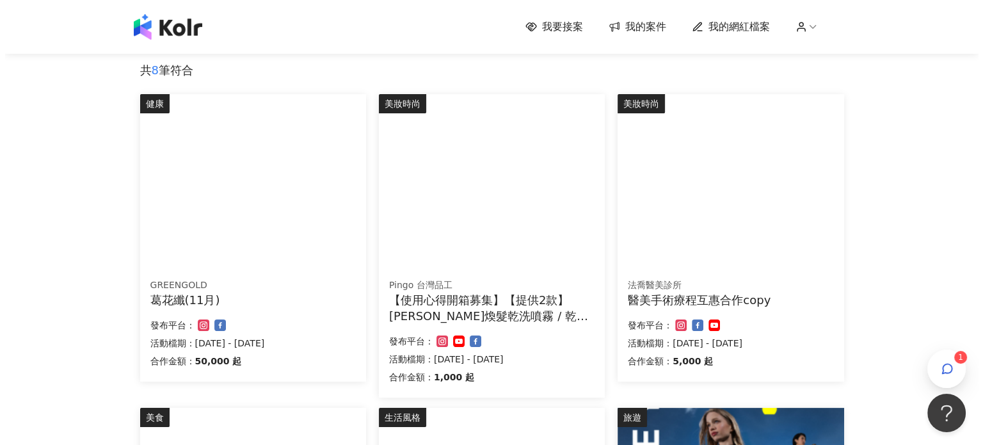
scroll to position [128, 0]
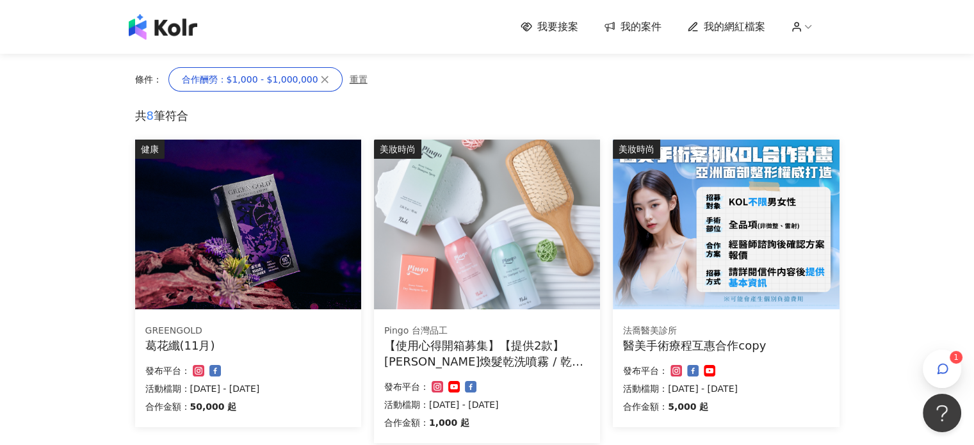
click at [225, 222] on img at bounding box center [248, 225] width 226 height 170
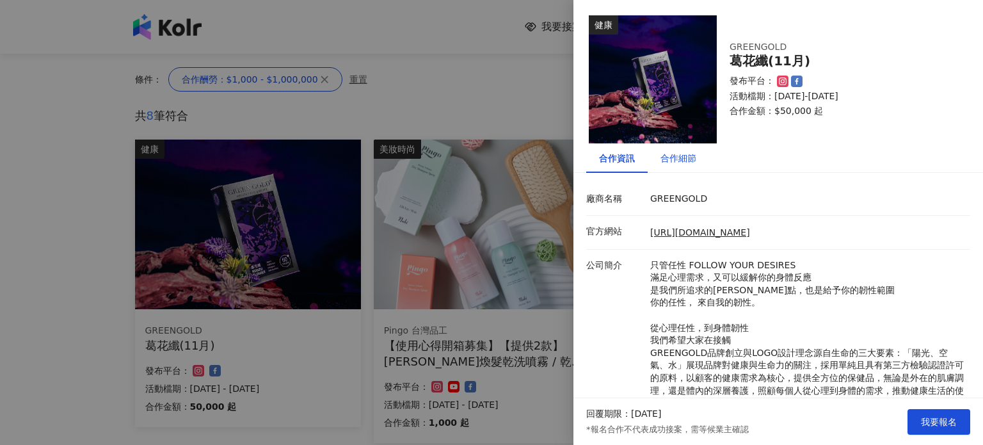
click at [672, 157] on div "合作細節" at bounding box center [679, 158] width 36 height 14
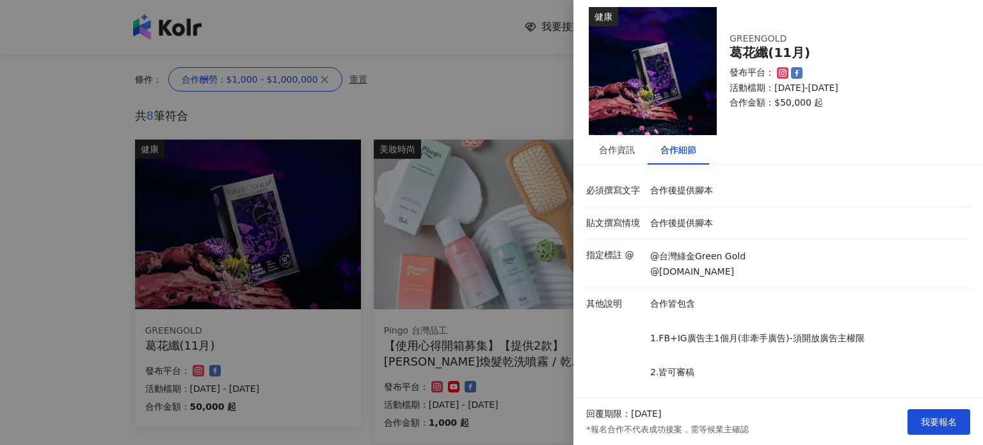
scroll to position [0, 0]
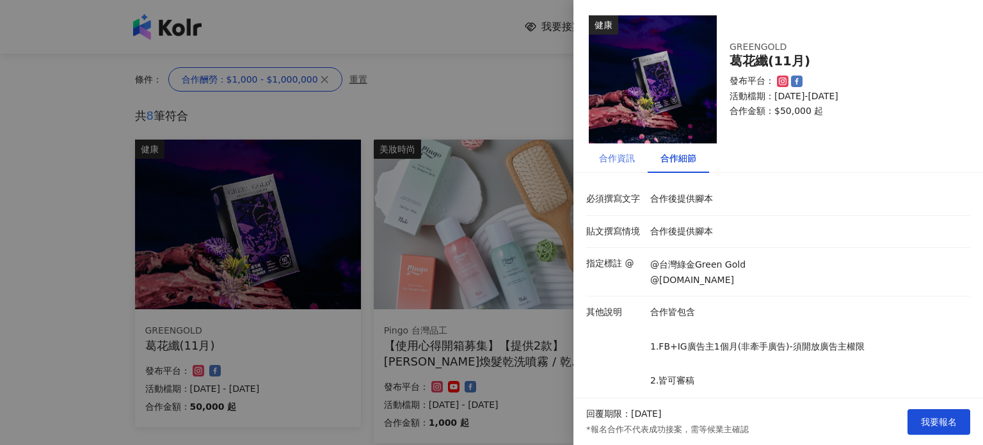
click at [600, 170] on div "合作資訊" at bounding box center [616, 157] width 61 height 29
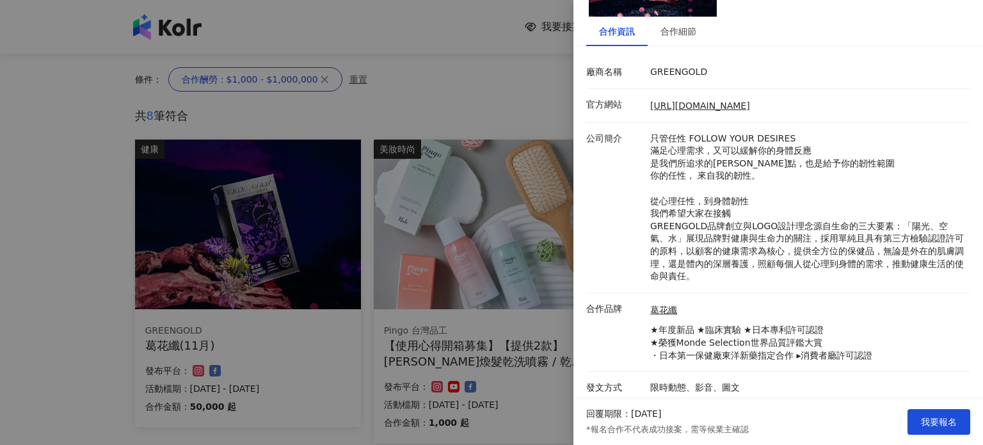
scroll to position [131, 0]
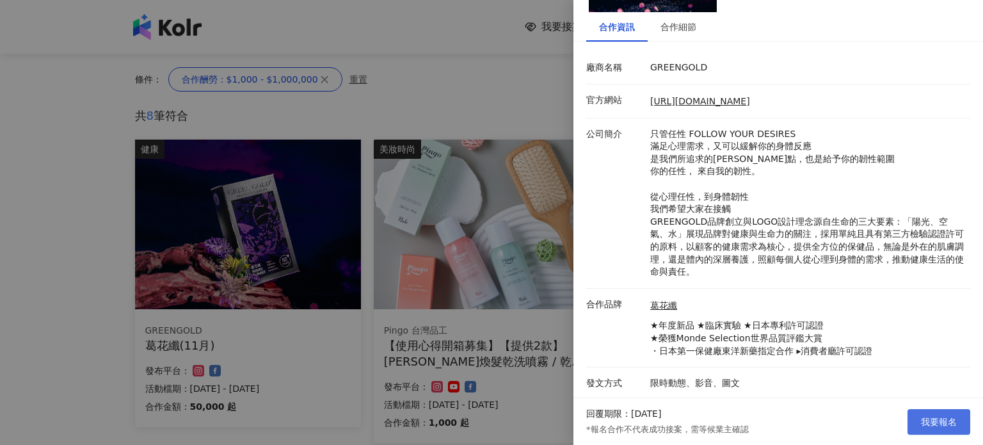
click at [936, 420] on span "我要報名" at bounding box center [939, 422] width 36 height 10
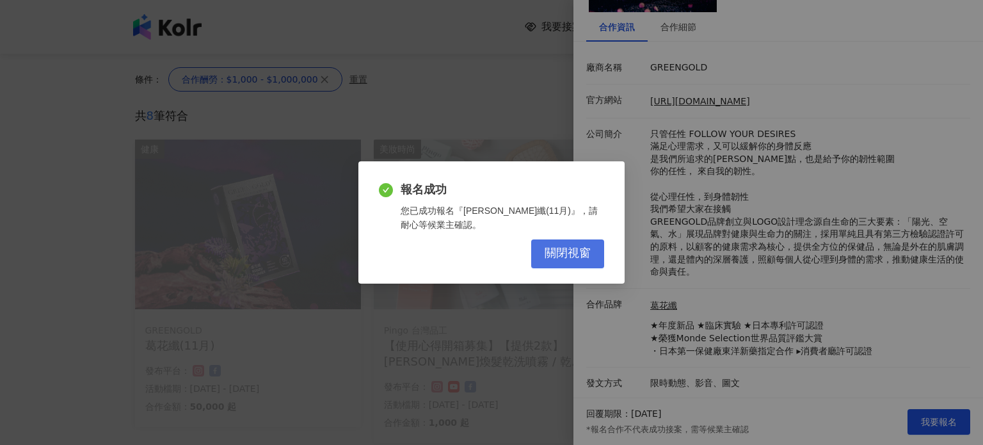
click at [567, 251] on span "關閉視窗" at bounding box center [568, 253] width 46 height 14
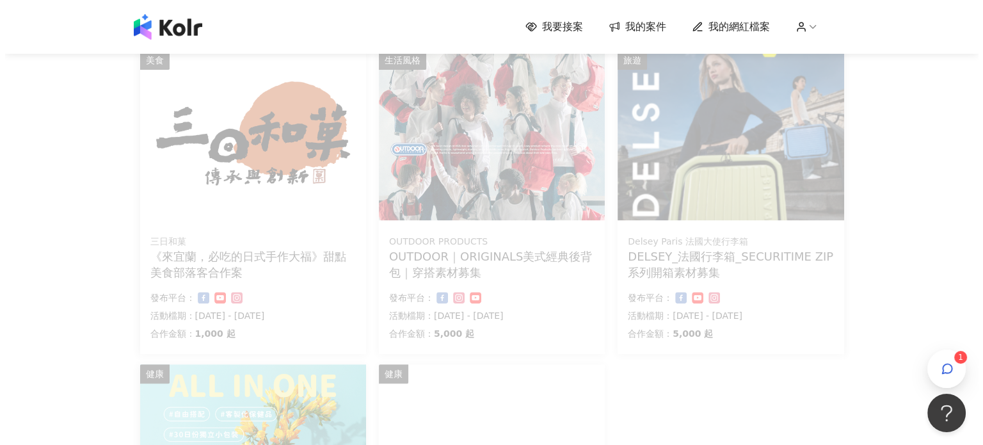
scroll to position [768, 0]
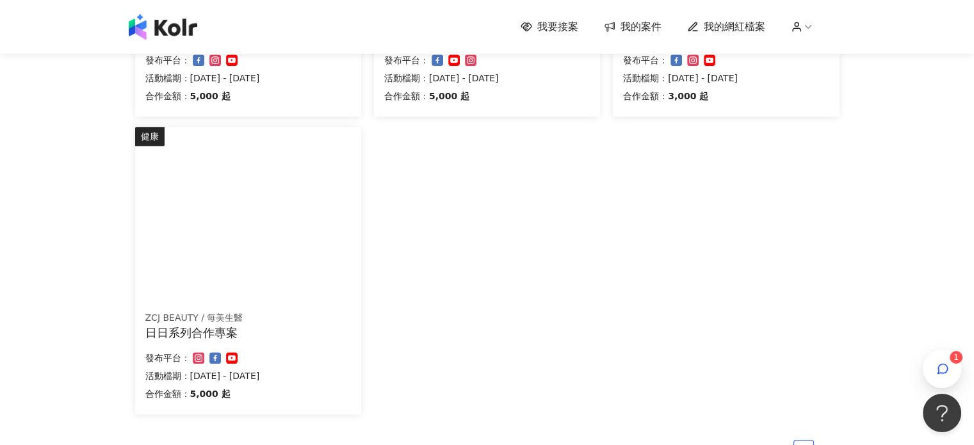
click at [181, 141] on img at bounding box center [158, 134] width 46 height 14
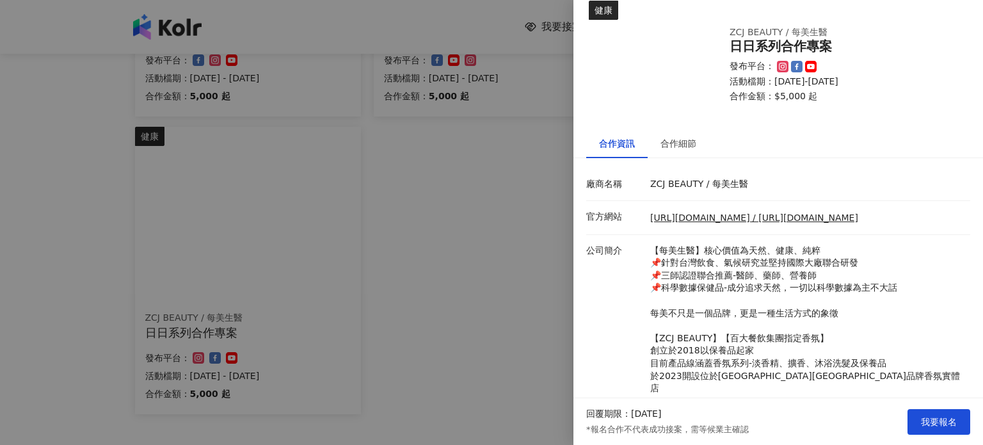
scroll to position [0, 0]
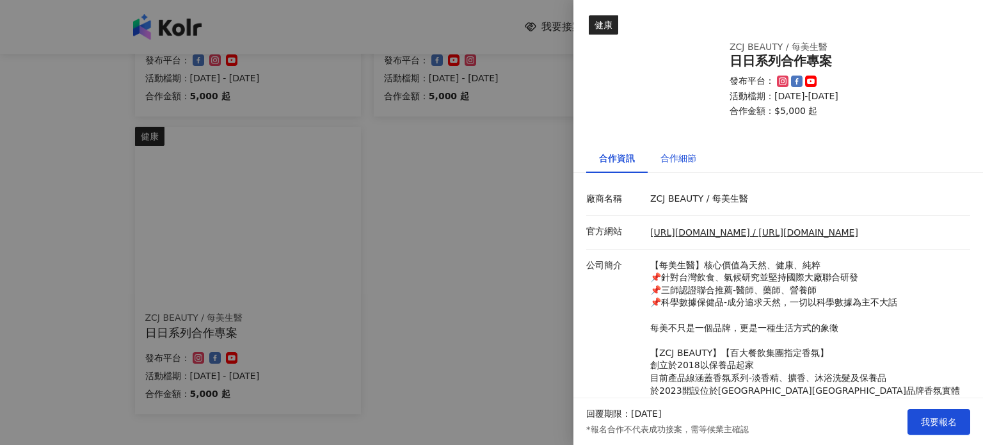
click at [681, 159] on div "合作細節" at bounding box center [679, 158] width 36 height 14
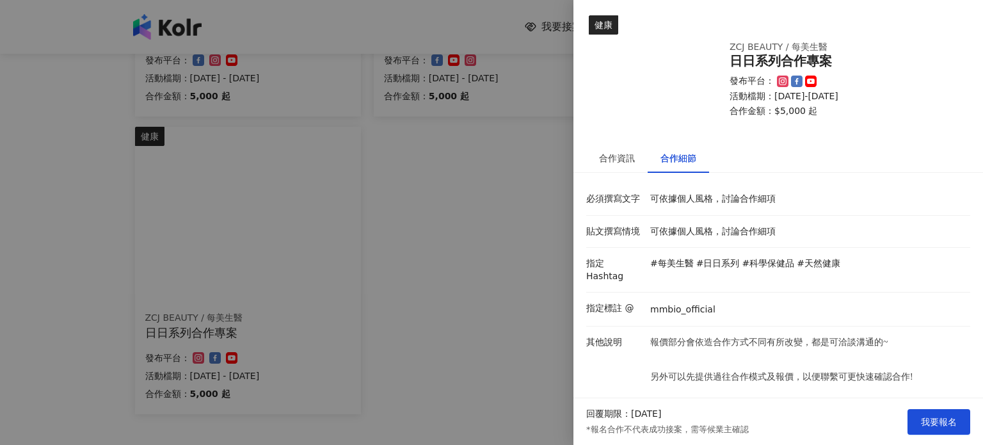
scroll to position [3, 0]
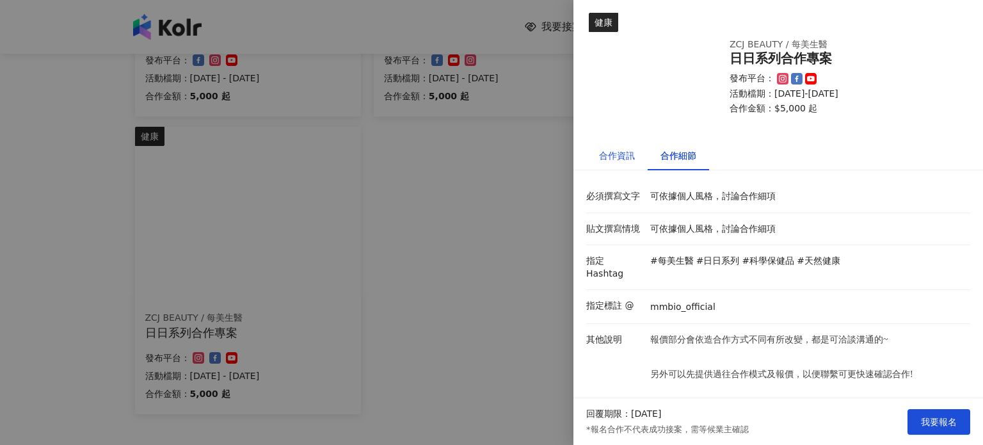
click at [614, 157] on div "合作資訊" at bounding box center [617, 155] width 36 height 14
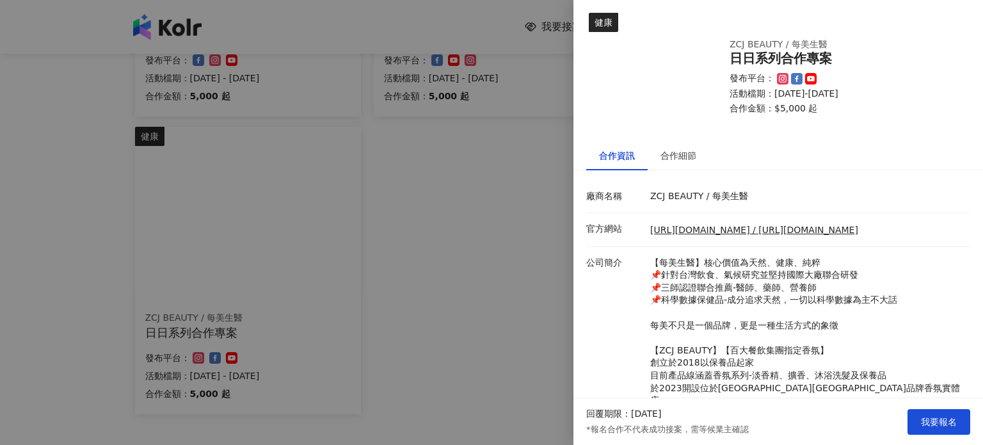
scroll to position [182, 0]
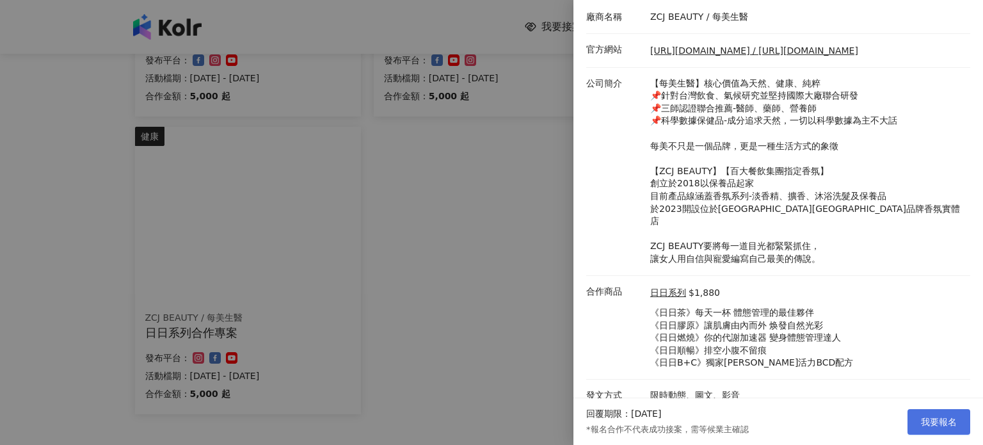
click at [933, 422] on span "我要報名" at bounding box center [939, 422] width 36 height 10
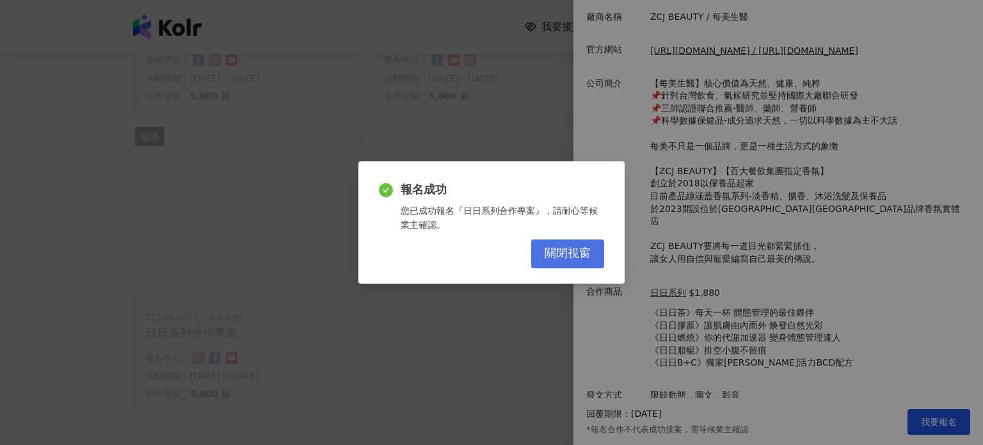
click at [576, 251] on span "關閉視窗" at bounding box center [568, 253] width 46 height 14
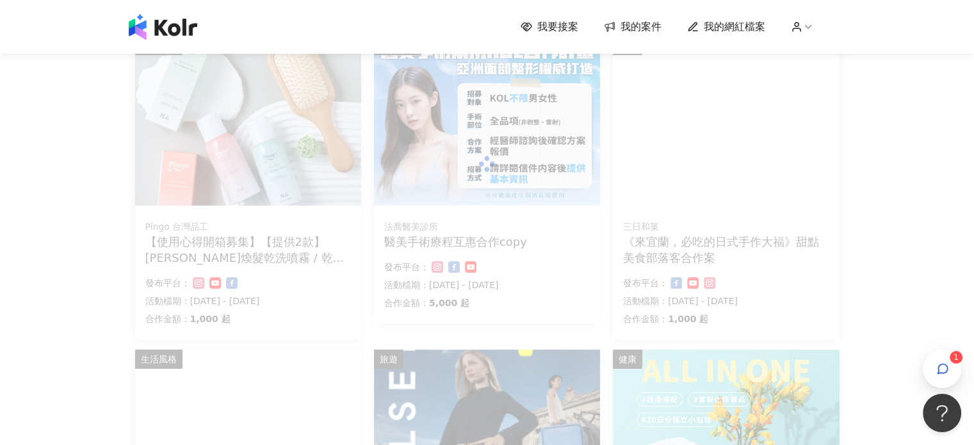
scroll to position [192, 0]
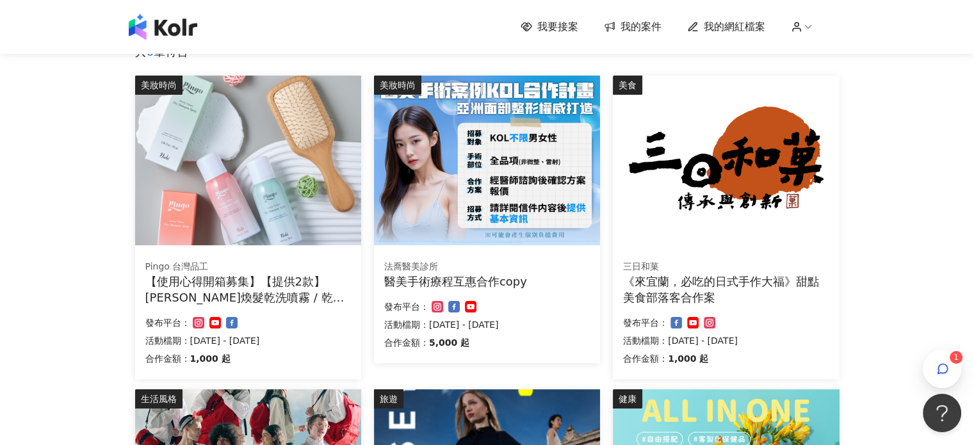
click at [746, 35] on div "我要接案 我的案件 我的網紅檔案 1" at bounding box center [487, 27] width 730 height 26
click at [743, 28] on span "我的網紅檔案" at bounding box center [733, 27] width 61 height 14
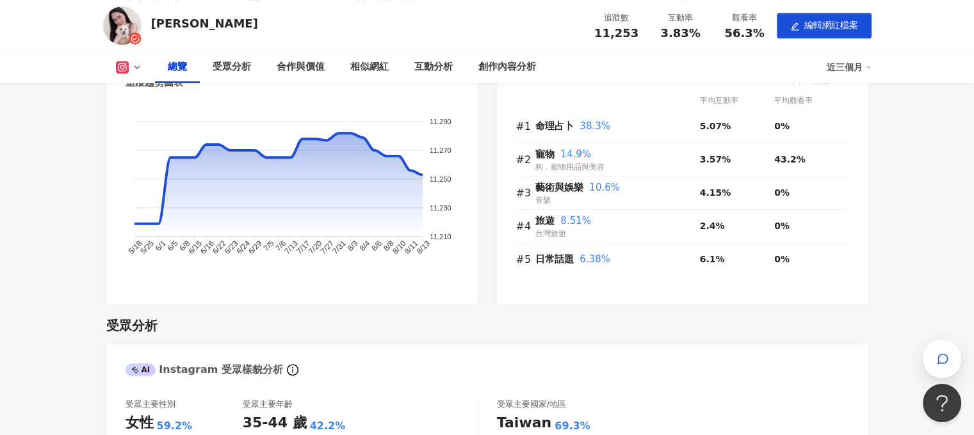
scroll to position [384, 0]
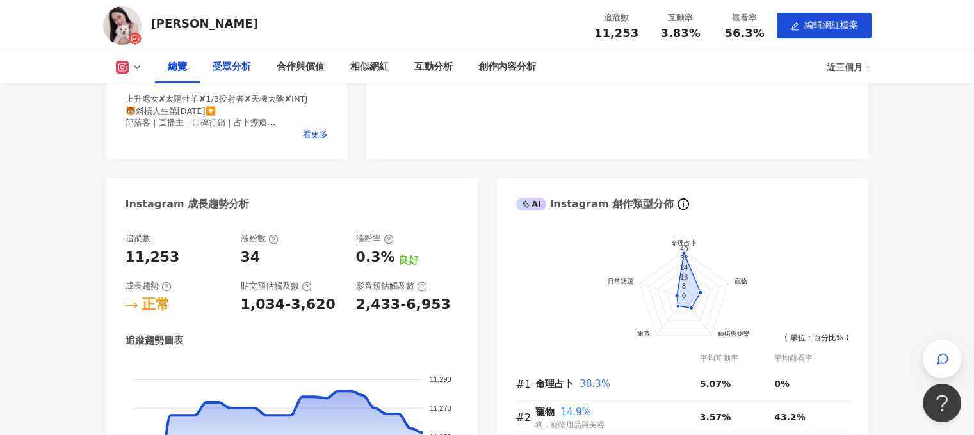
click at [229, 68] on div "受眾分析" at bounding box center [232, 67] width 38 height 15
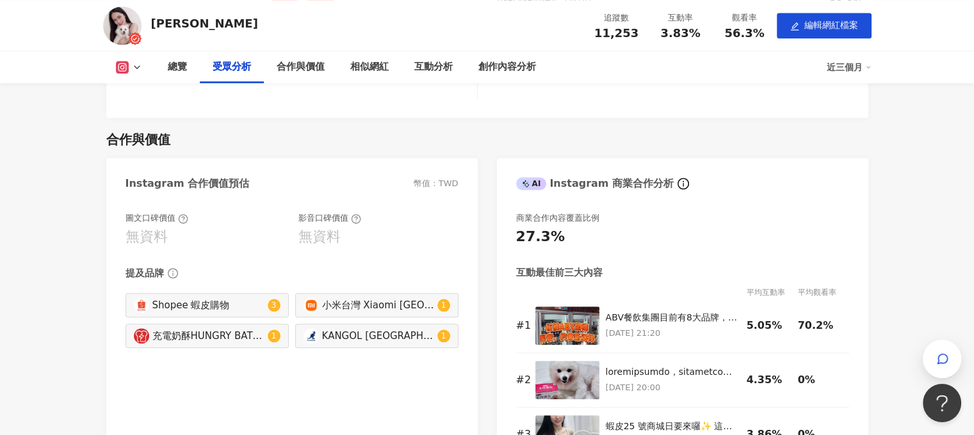
scroll to position [1248, 0]
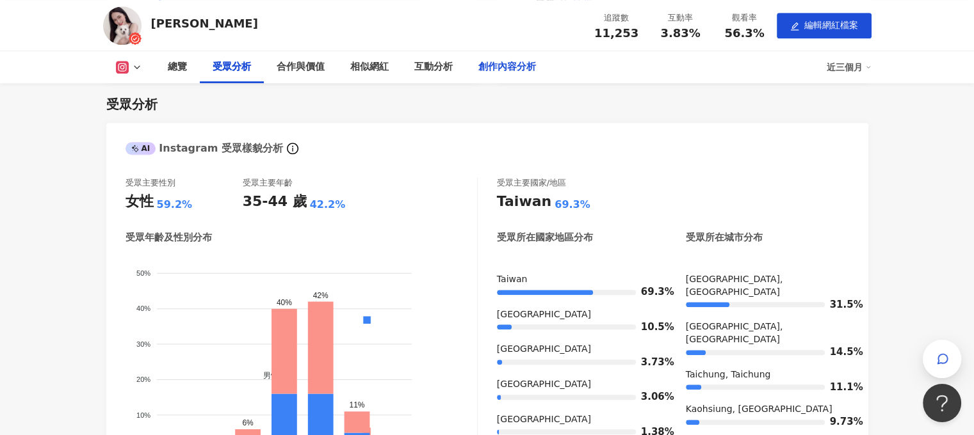
click at [520, 65] on div "創作內容分析" at bounding box center [507, 67] width 58 height 15
